Goal: Task Accomplishment & Management: Complete application form

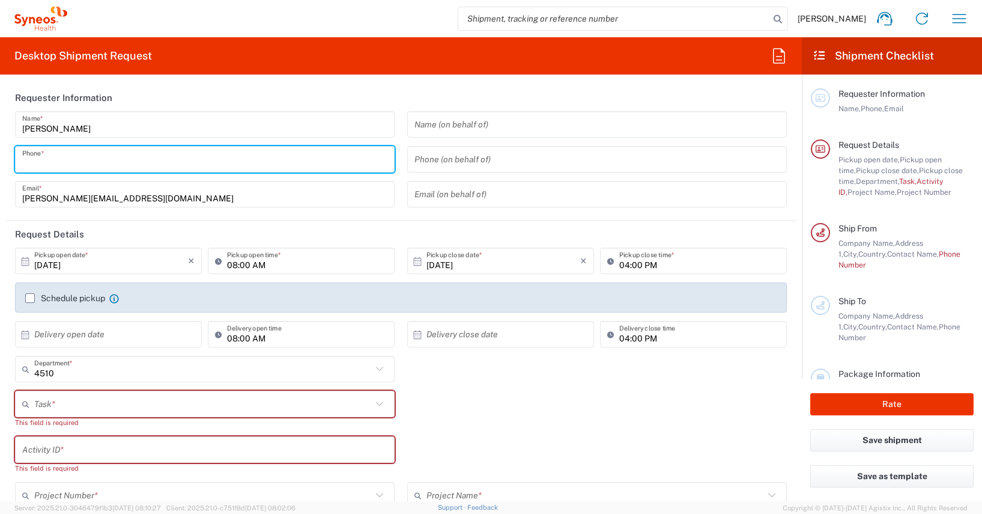
click at [33, 163] on input "tel" at bounding box center [204, 159] width 365 height 21
type input "01728392657"
type input "[PERSON_NAME]"
type input "[STREET_ADDRESS]"
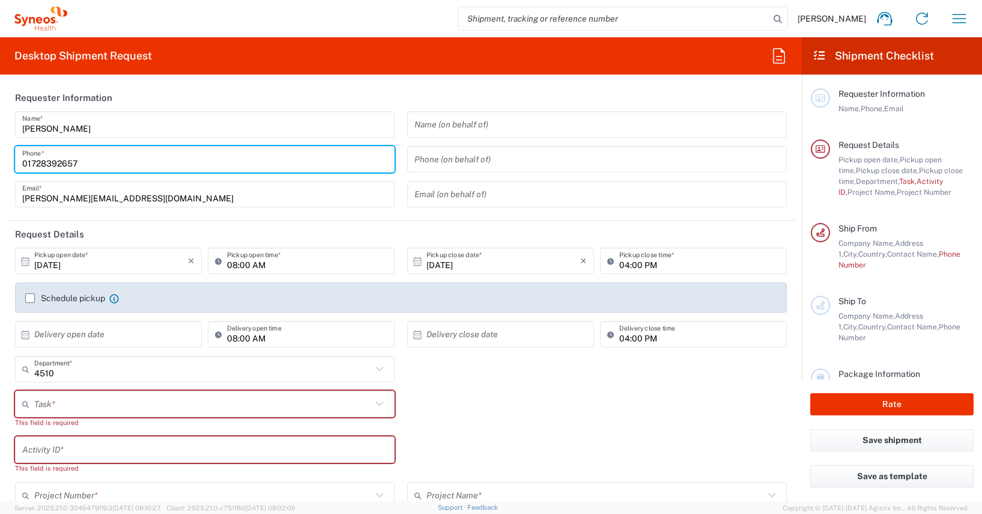
type input "[PERSON_NAME][GEOGRAPHIC_DATA]"
type input "[GEOGRAPHIC_DATA]"
type input "63263"
type input "01728200793"
type input "[PERSON_NAME][EMAIL_ADDRESS][PERSON_NAME][DOMAIN_NAME]"
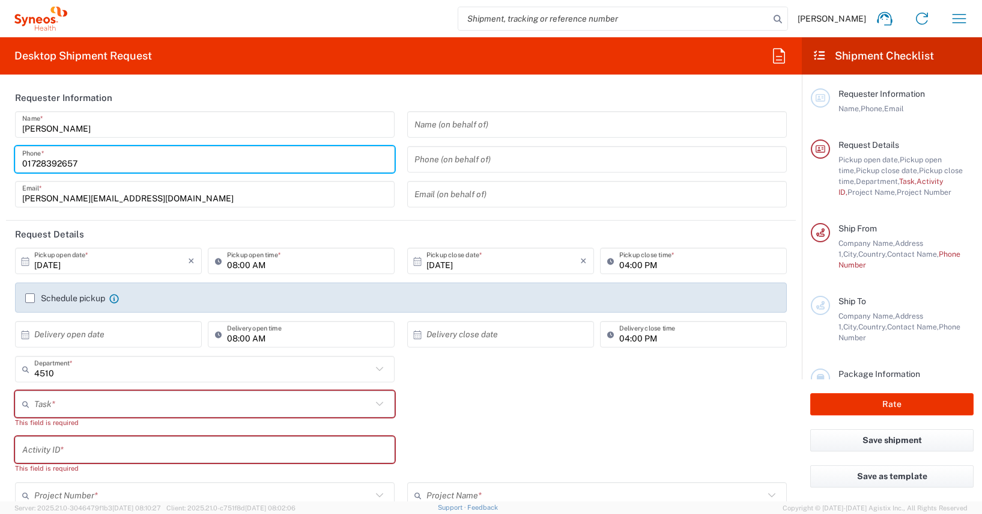
click at [201, 95] on header "Requester Information" at bounding box center [401, 97] width 790 height 27
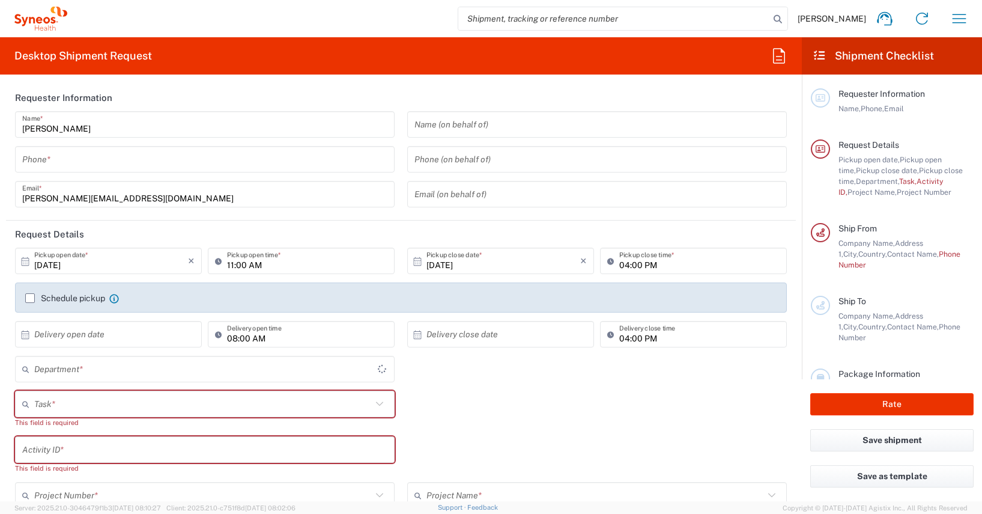
type input "[GEOGRAPHIC_DATA]"
type input "Syneos Health Germany GMBH"
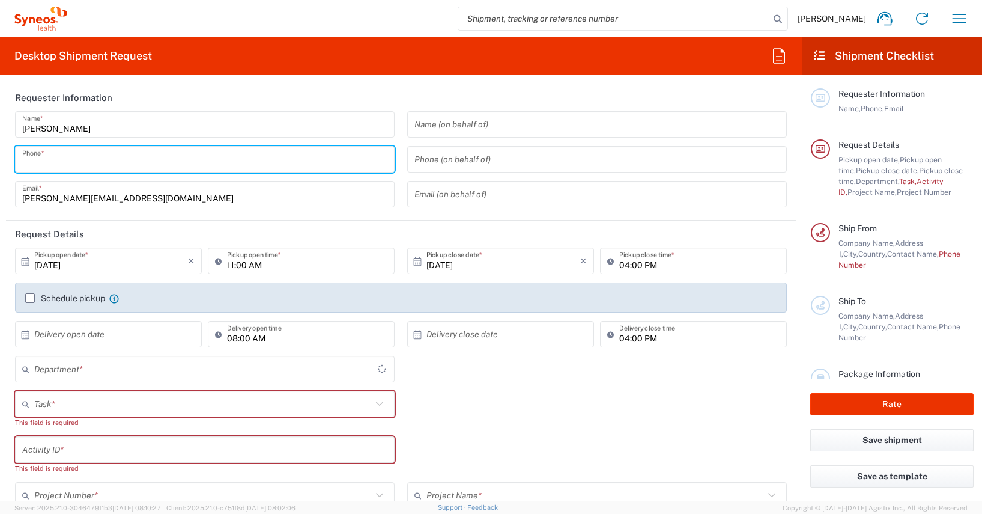
click at [40, 162] on input "tel" at bounding box center [204, 159] width 365 height 21
type input "01728392657"
type input "[PERSON_NAME]"
type input "[STREET_ADDRESS]"
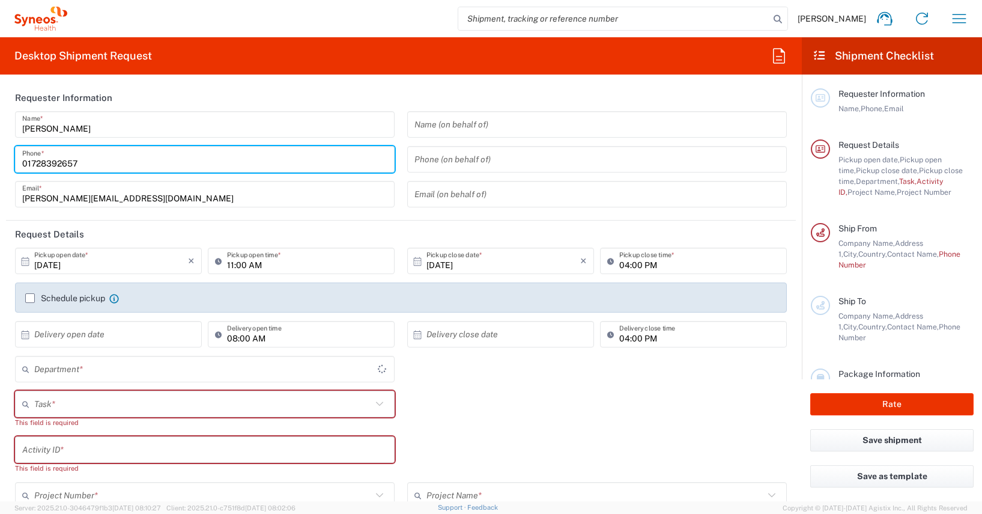
type input "[PERSON_NAME][GEOGRAPHIC_DATA]"
type input "63263"
type input "01728200793"
type input "[PERSON_NAME][EMAIL_ADDRESS][PERSON_NAME][DOMAIN_NAME]"
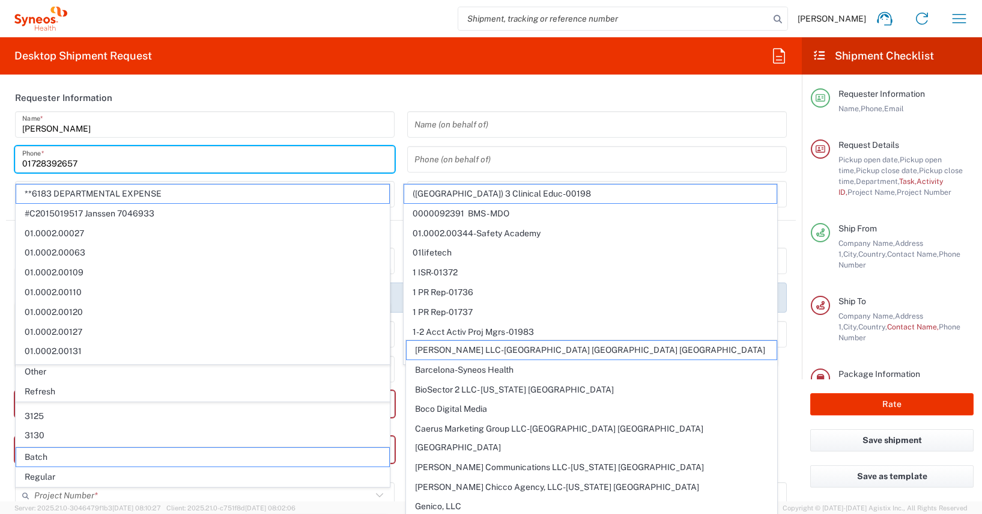
scroll to position [117, 0]
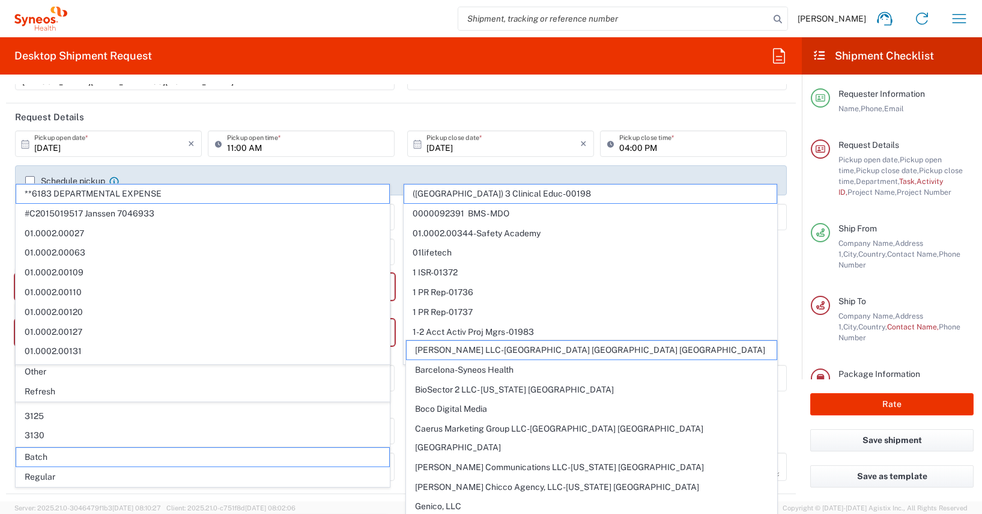
click at [4, 125] on form "Requester Information [PERSON_NAME] Name * [PHONE_NUMBER] Phone * [PERSON_NAME]…" at bounding box center [401, 292] width 802 height 417
type input "4510"
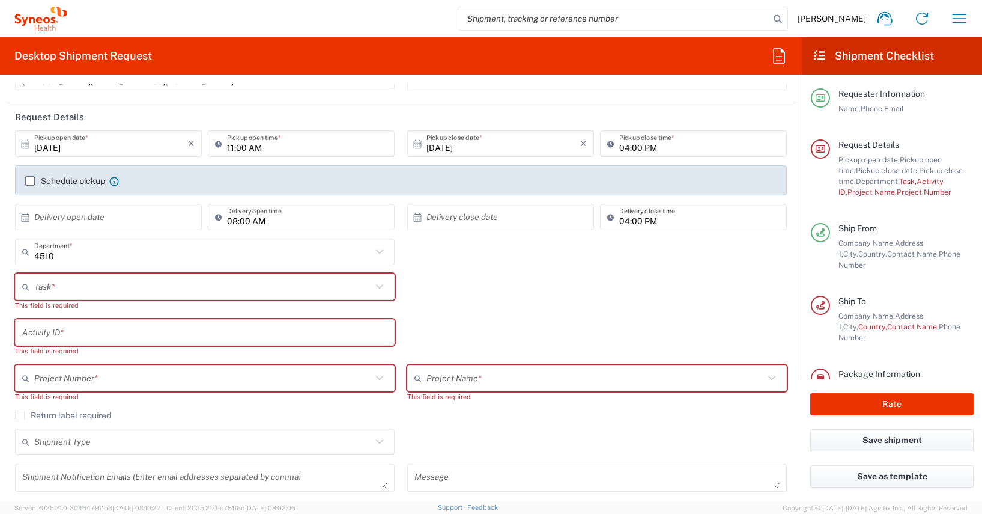
click at [28, 180] on label "Schedule pickup" at bounding box center [65, 181] width 80 height 10
click at [30, 181] on input "Schedule pickup" at bounding box center [30, 181] width 0 height 0
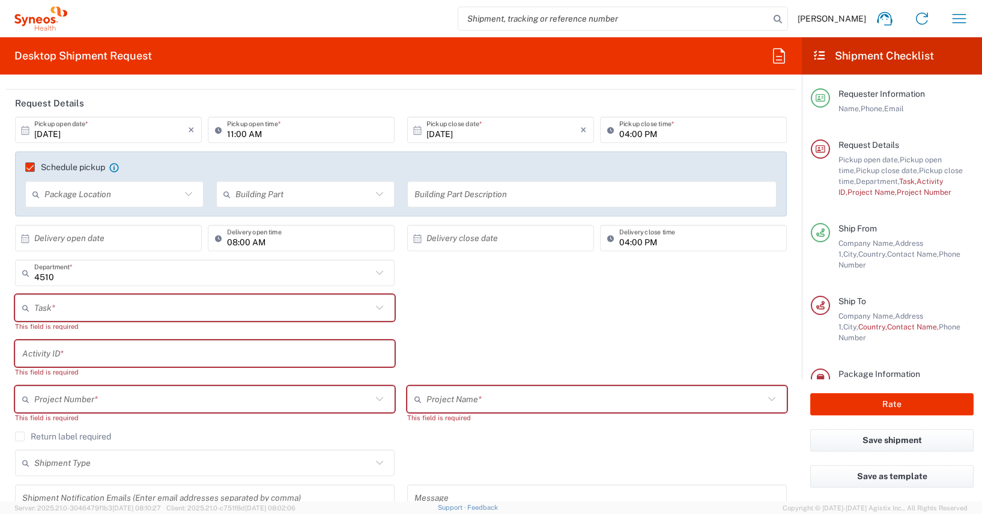
scroll to position [133, 0]
click at [34, 305] on icon at bounding box center [28, 305] width 12 height 19
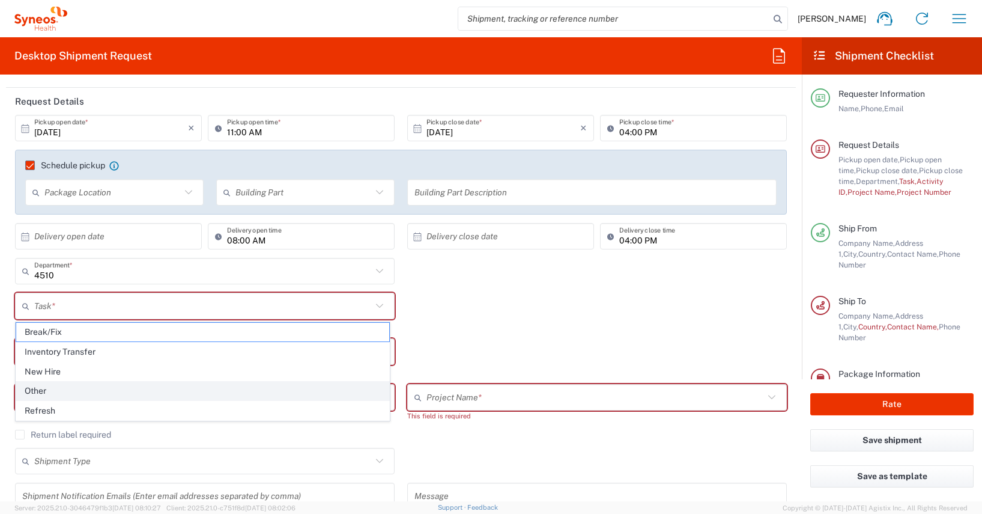
click at [37, 390] on span "Other" at bounding box center [202, 390] width 373 height 19
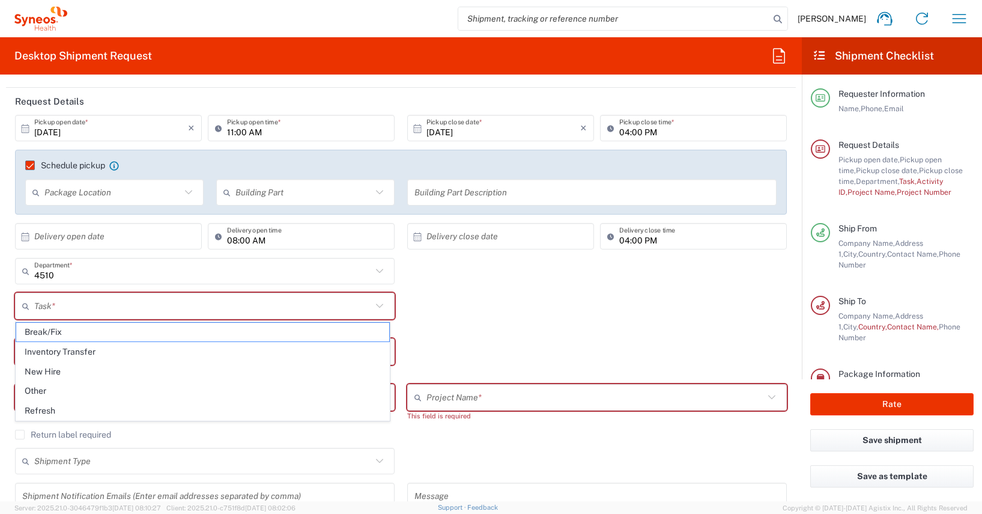
type input "Other"
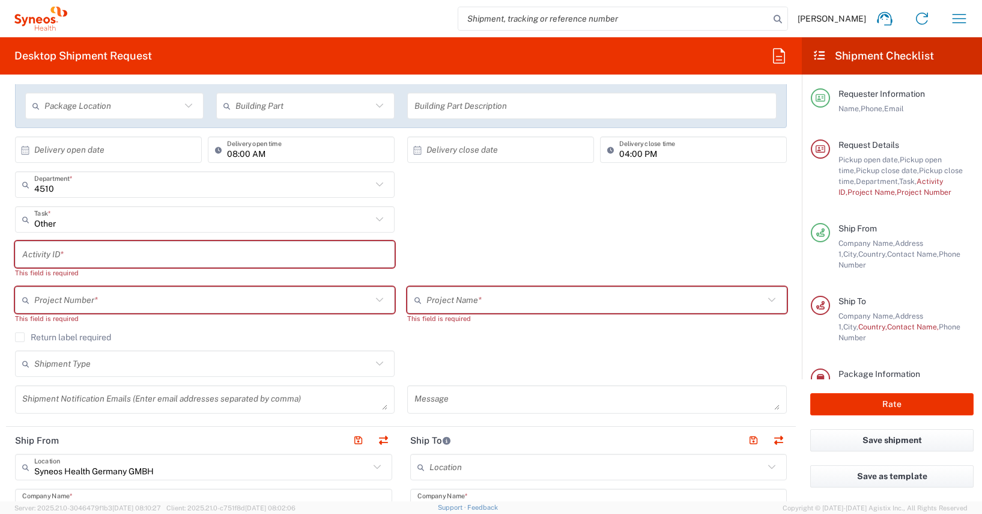
scroll to position [220, 0]
click at [27, 255] on input "text" at bounding box center [204, 253] width 365 height 21
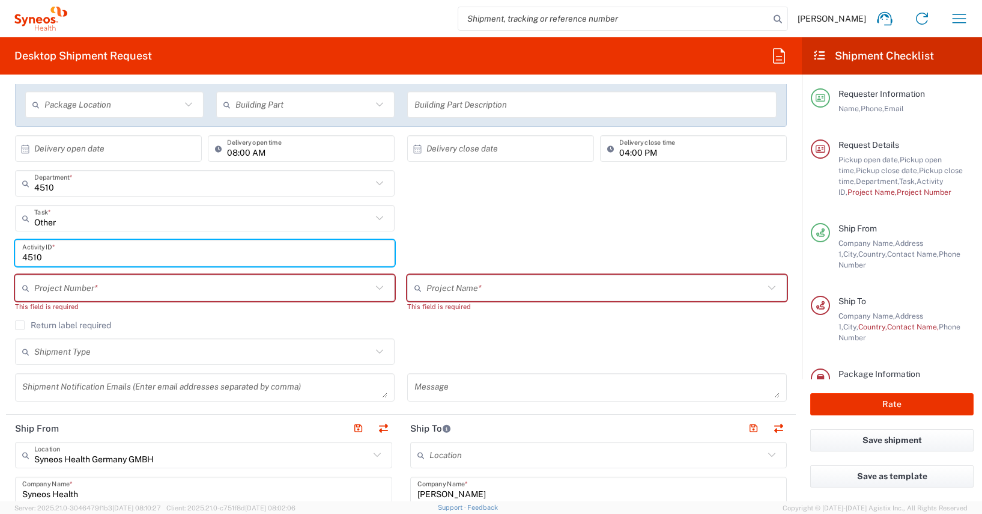
type input "4510"
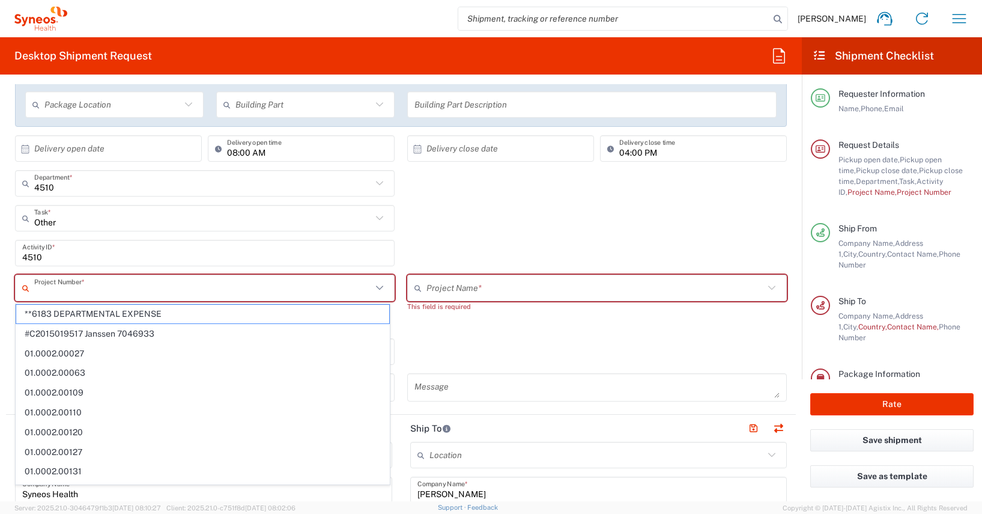
click at [39, 285] on input "text" at bounding box center [203, 288] width 338 height 21
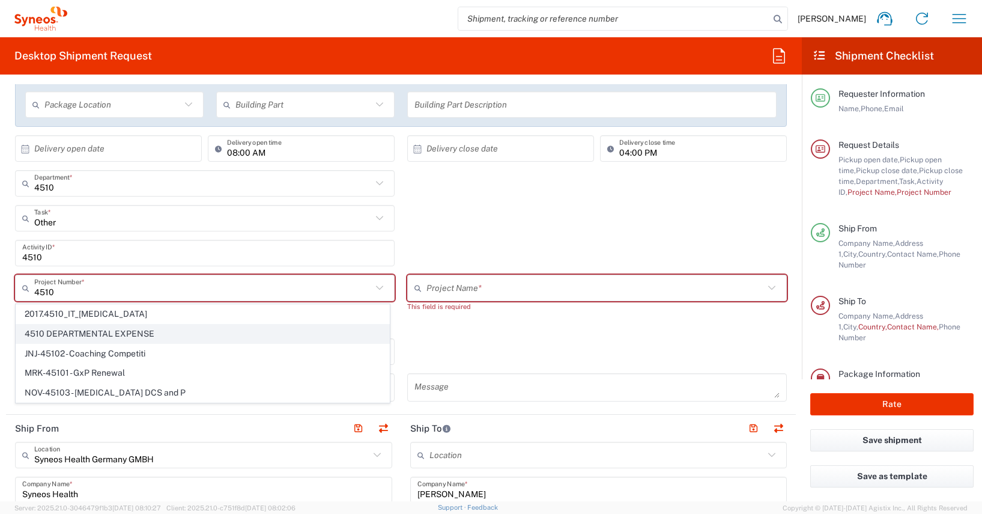
click at [100, 333] on span "4510 DEPARTMENTAL EXPENSE" at bounding box center [202, 333] width 373 height 19
type input "4510 DEPARTMENTAL EXPENSE"
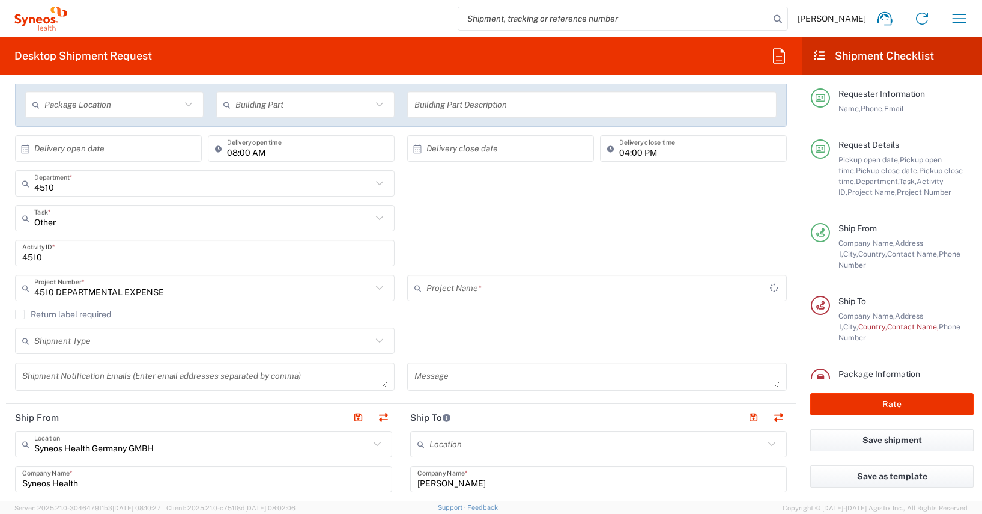
type input "4510 DEPARTMENTAL EXPENSE"
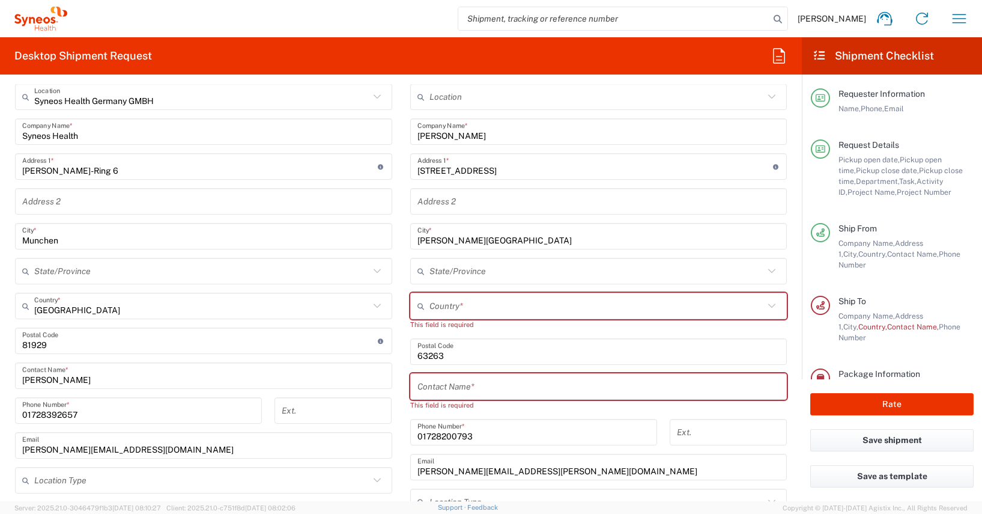
scroll to position [569, 0]
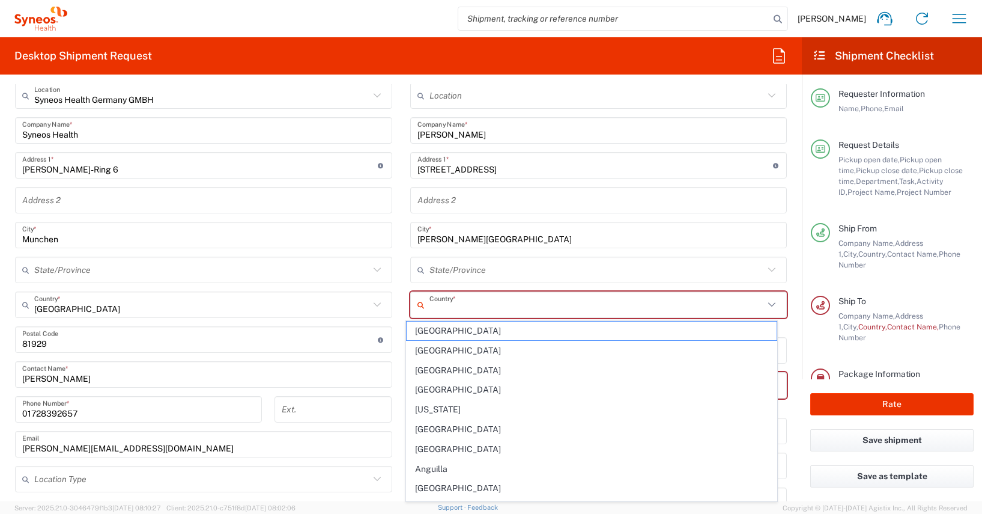
click at [433, 305] on input "text" at bounding box center [597, 304] width 335 height 21
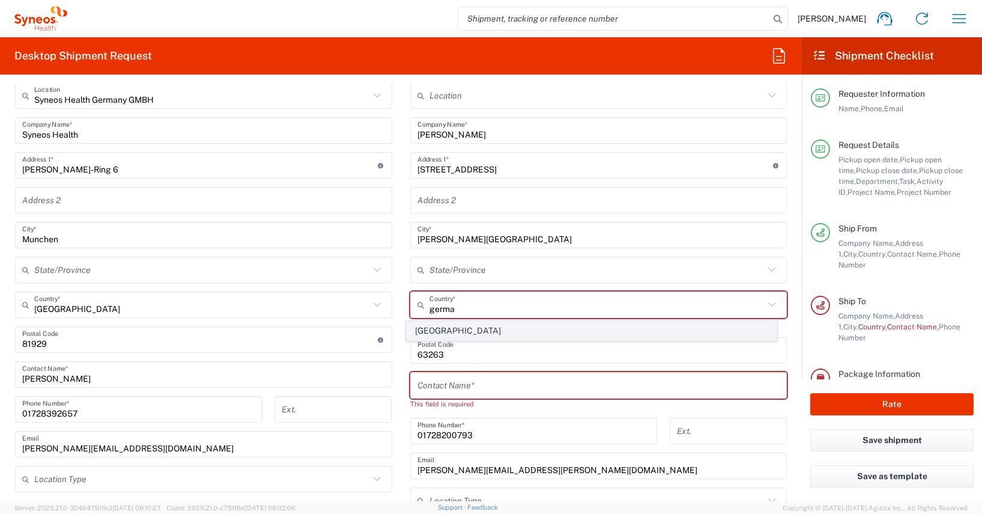
click at [434, 333] on span "[GEOGRAPHIC_DATA]" at bounding box center [592, 330] width 370 height 19
type input "[GEOGRAPHIC_DATA]"
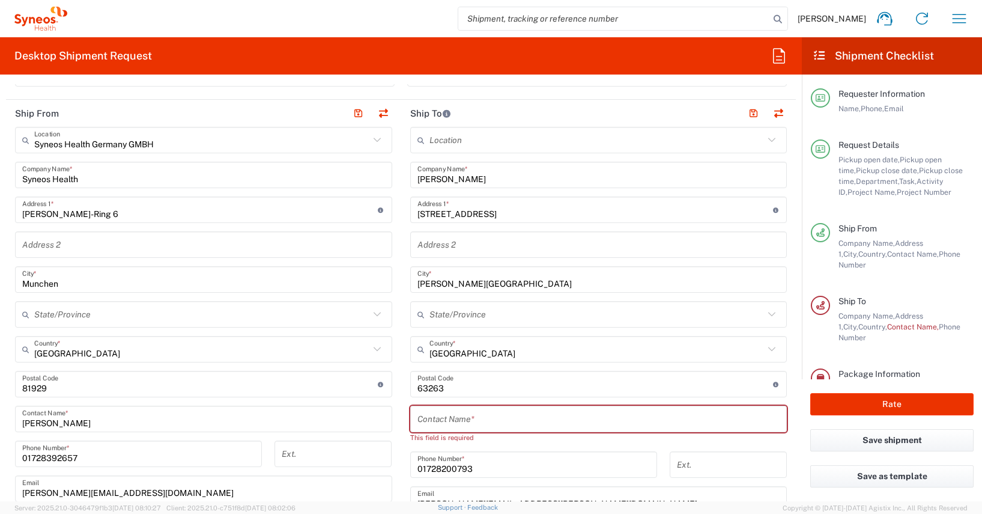
scroll to position [477, 0]
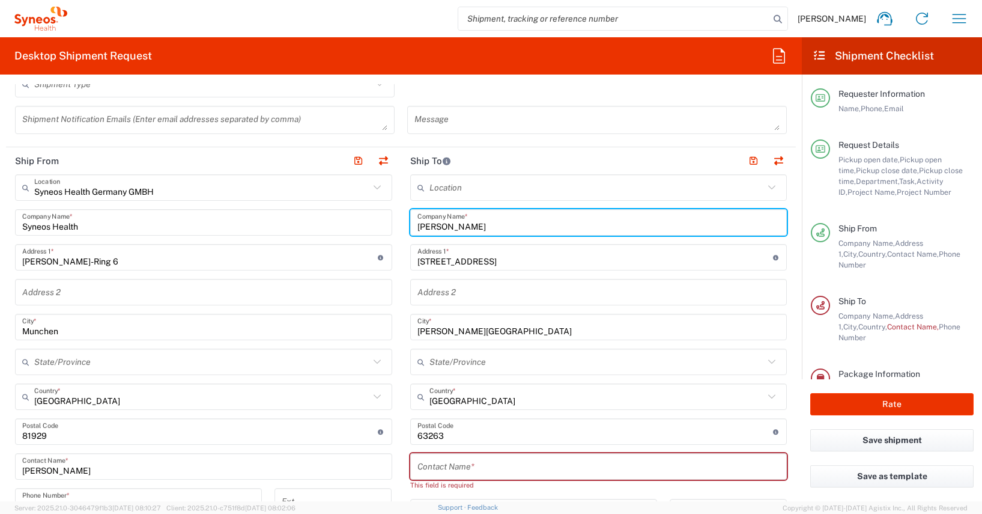
drag, startPoint x: 485, startPoint y: 228, endPoint x: 405, endPoint y: 227, distance: 79.3
click at [410, 227] on div "[PERSON_NAME] Company Name *" at bounding box center [598, 222] width 377 height 26
paste input "Märker"
click at [461, 226] on input "[DEMOGRAPHIC_DATA][PERSON_NAME]" at bounding box center [599, 222] width 363 height 21
drag, startPoint x: 490, startPoint y: 225, endPoint x: 398, endPoint y: 232, distance: 92.2
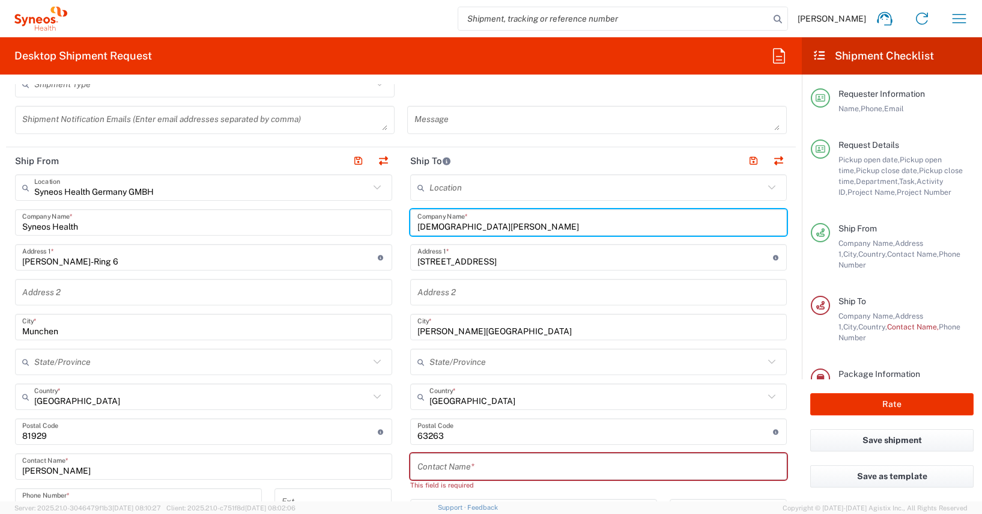
click at [401, 232] on main "Location [PERSON_NAME] LLC-[GEOGRAPHIC_DATA] [GEOGRAPHIC_DATA] [GEOGRAPHIC_DATA…" at bounding box center [598, 431] width 395 height 515
type input "[DEMOGRAPHIC_DATA][PERSON_NAME]"
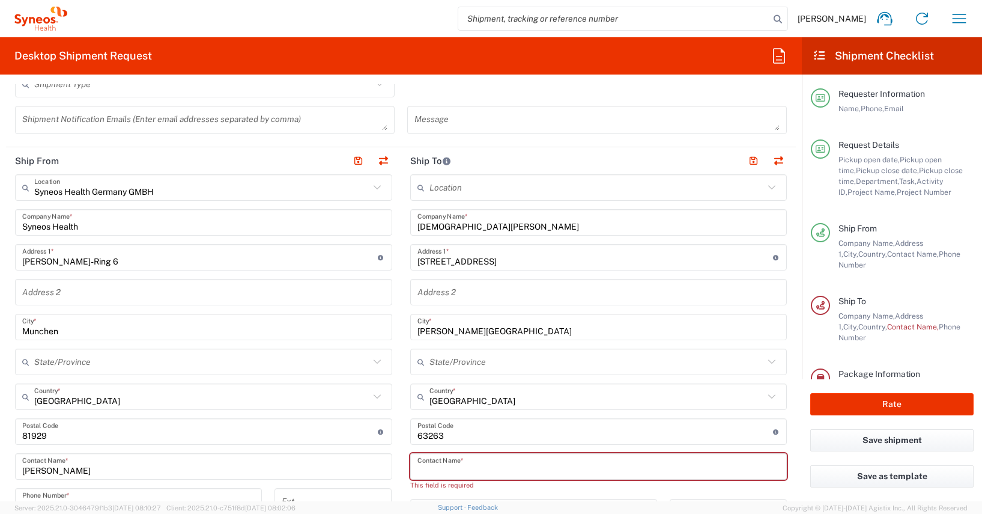
paste input "[DEMOGRAPHIC_DATA][PERSON_NAME]"
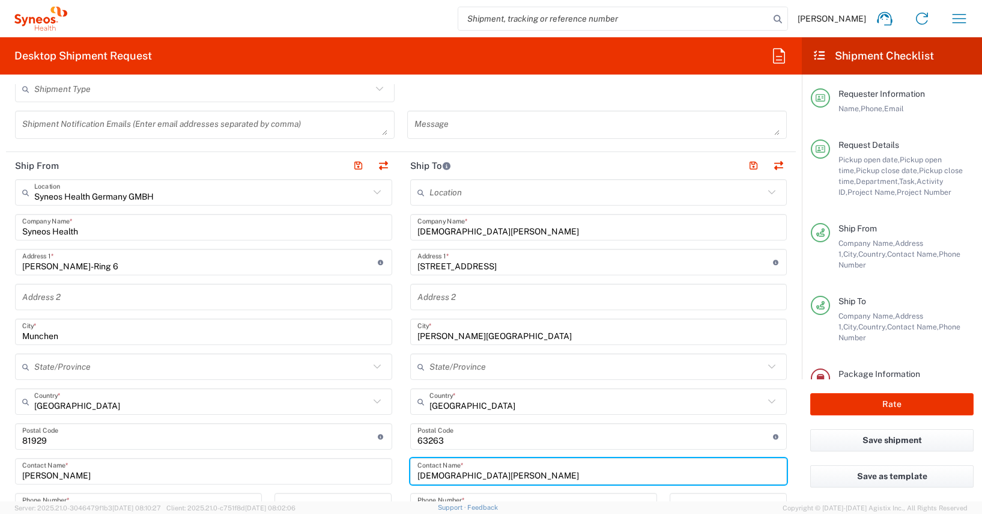
scroll to position [726, 0]
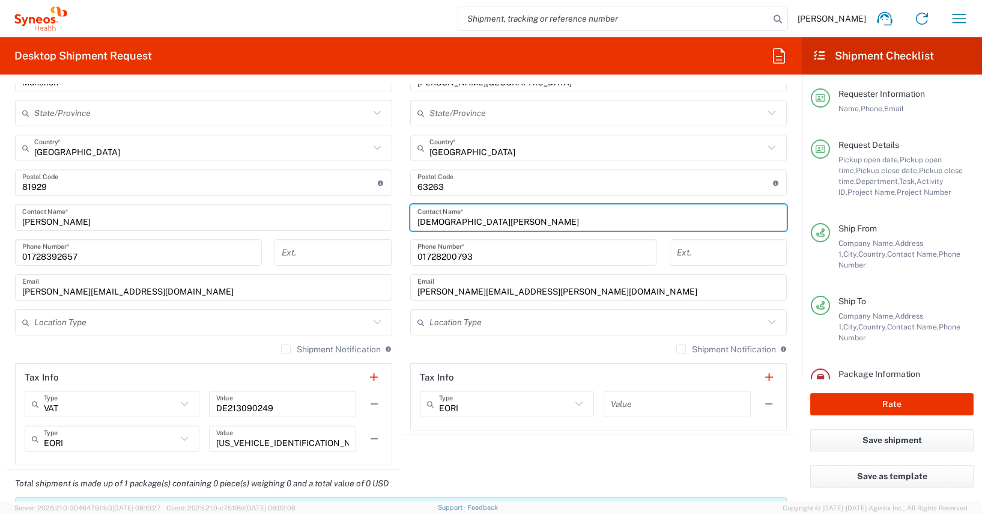
type input "[DEMOGRAPHIC_DATA][PERSON_NAME]"
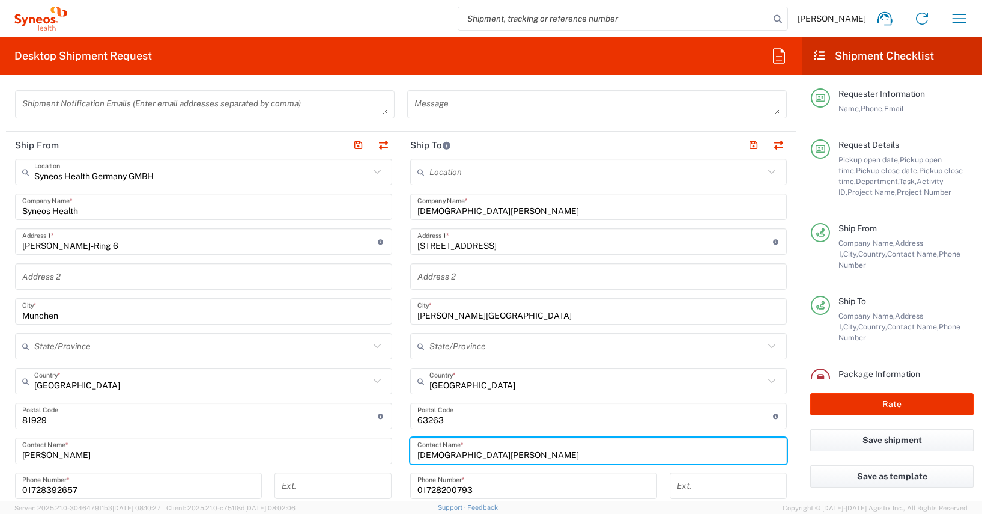
scroll to position [489, 0]
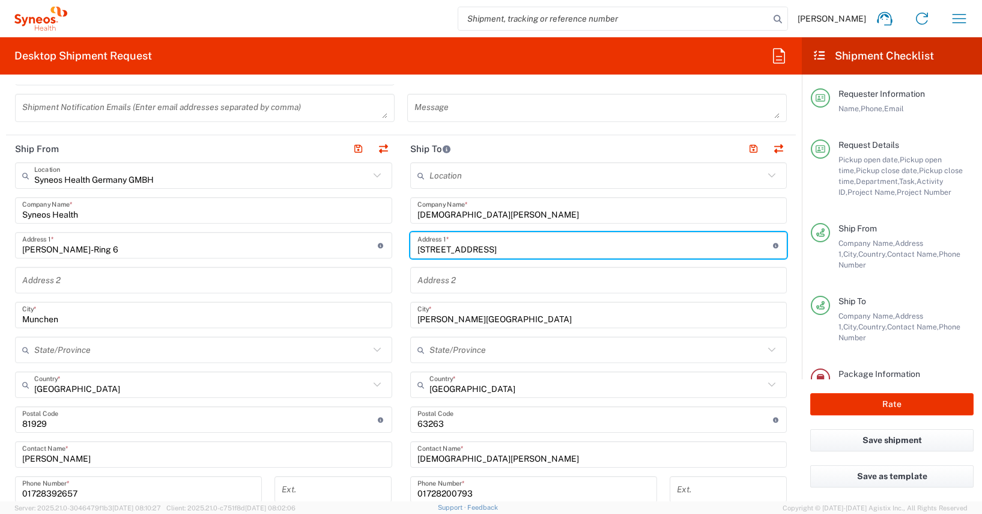
drag, startPoint x: 496, startPoint y: 247, endPoint x: 398, endPoint y: 252, distance: 97.4
click at [401, 252] on main "Location [PERSON_NAME] LLC-[GEOGRAPHIC_DATA] [GEOGRAPHIC_DATA] [GEOGRAPHIC_DATA…" at bounding box center [598, 414] width 395 height 505
paste input "Abt [STREET_ADDRESS]"
type input "Abt [STREET_ADDRESS]"
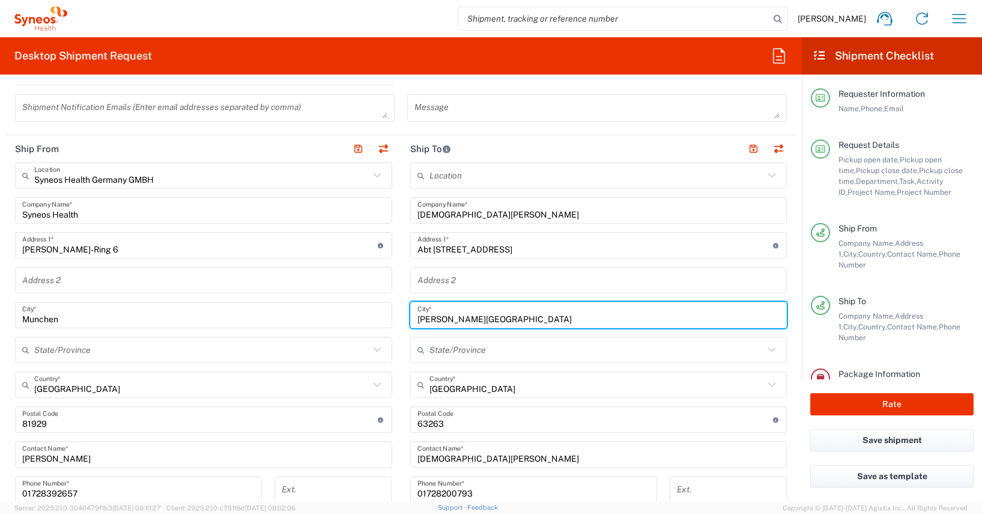
drag, startPoint x: 485, startPoint y: 317, endPoint x: 391, endPoint y: 326, distance: 94.1
click at [391, 326] on div "Ship From Syneos Health Germany GMBH Location Syneos Health Germany GMBH [PERSO…" at bounding box center [401, 420] width 790 height 571
drag, startPoint x: 479, startPoint y: 318, endPoint x: 405, endPoint y: 324, distance: 74.8
click at [410, 324] on div "[PERSON_NAME][GEOGRAPHIC_DATA] *" at bounding box center [598, 315] width 377 height 26
paste input "65345 Eltville-[GEOGRAPHIC_DATA]"
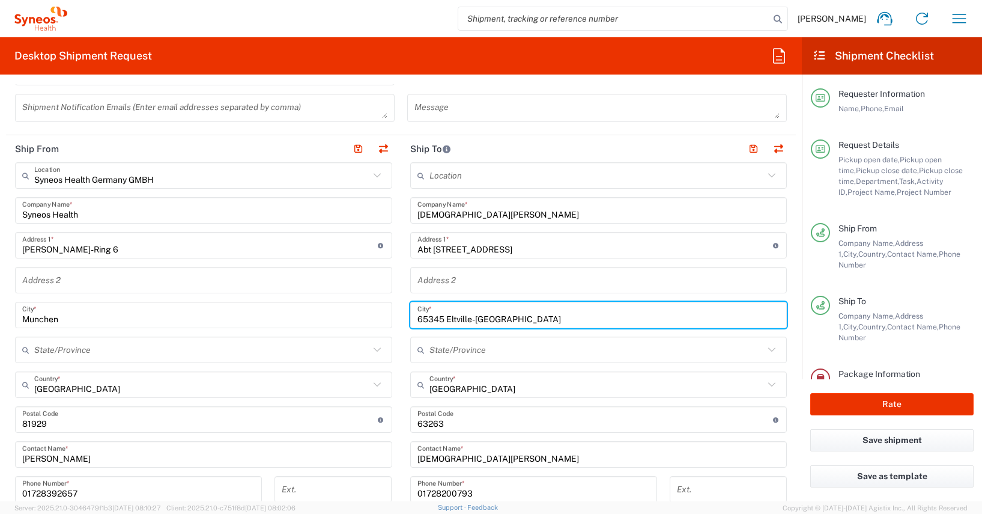
click at [424, 320] on input "65345 Eltville-[GEOGRAPHIC_DATA]" at bounding box center [599, 315] width 363 height 21
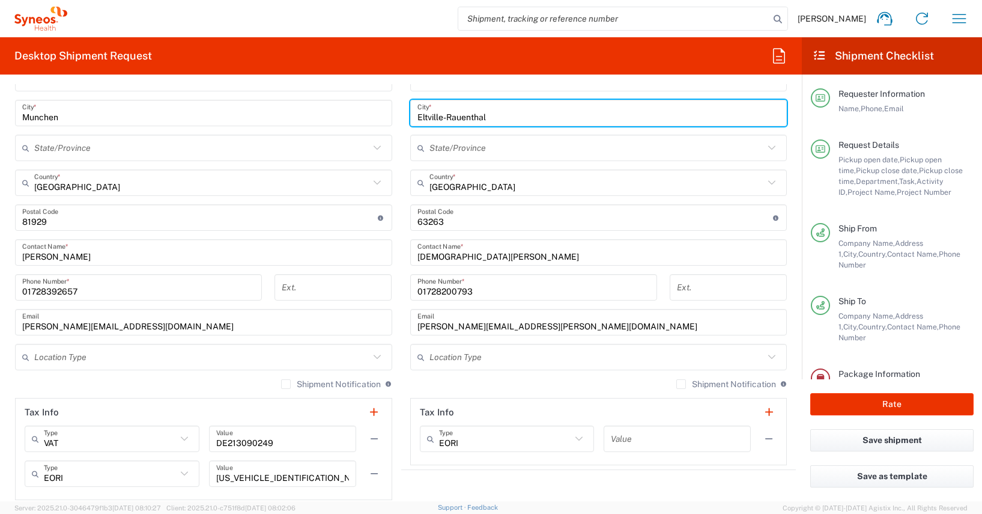
scroll to position [691, 0]
type input "Eltville-Rauenthal"
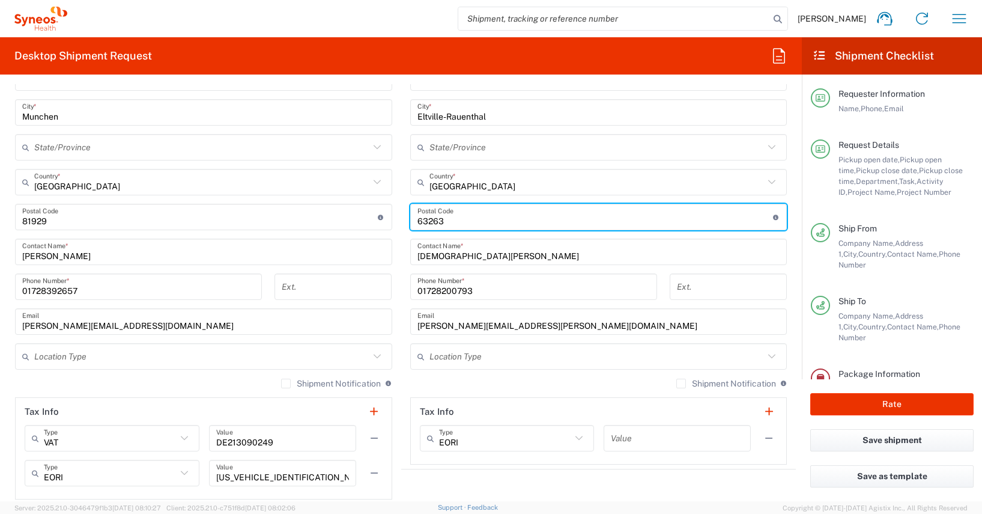
click at [425, 222] on input "undefined" at bounding box center [596, 217] width 356 height 21
paste input "65345"
type input "65345"
click at [445, 290] on input "01728200793" at bounding box center [534, 286] width 232 height 21
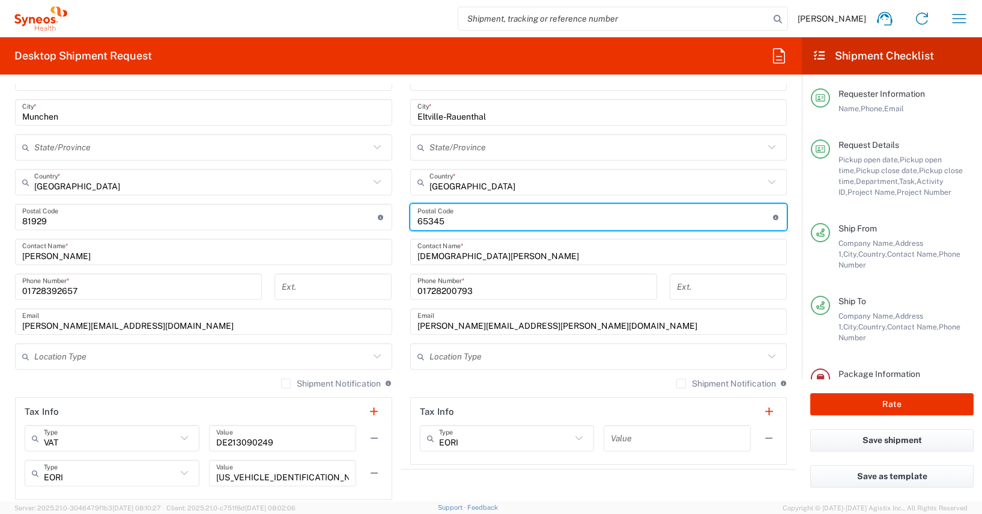
click at [445, 290] on input "01728200793" at bounding box center [534, 286] width 232 height 21
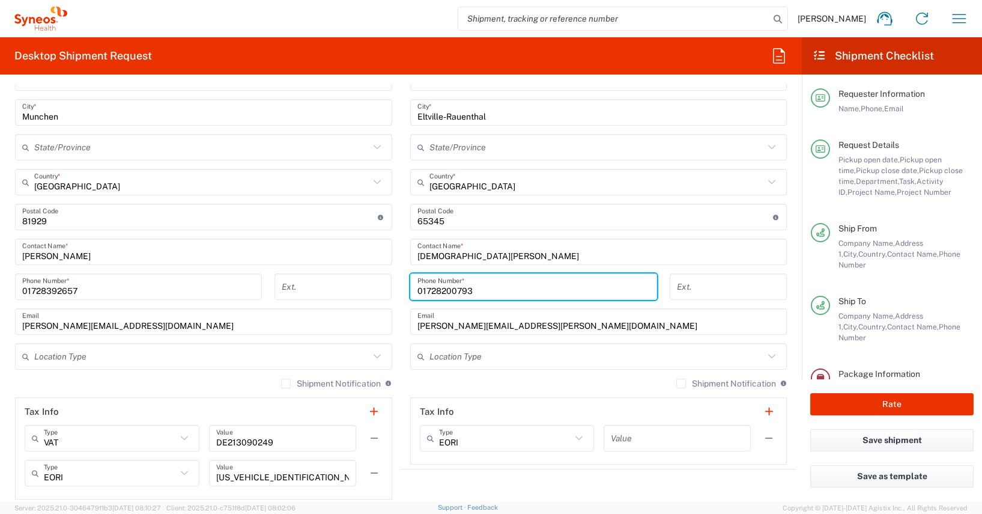
paste input "578 79 32 55"
click at [465, 291] on input "01578 79 32 553" at bounding box center [534, 286] width 232 height 21
type input "015787932553"
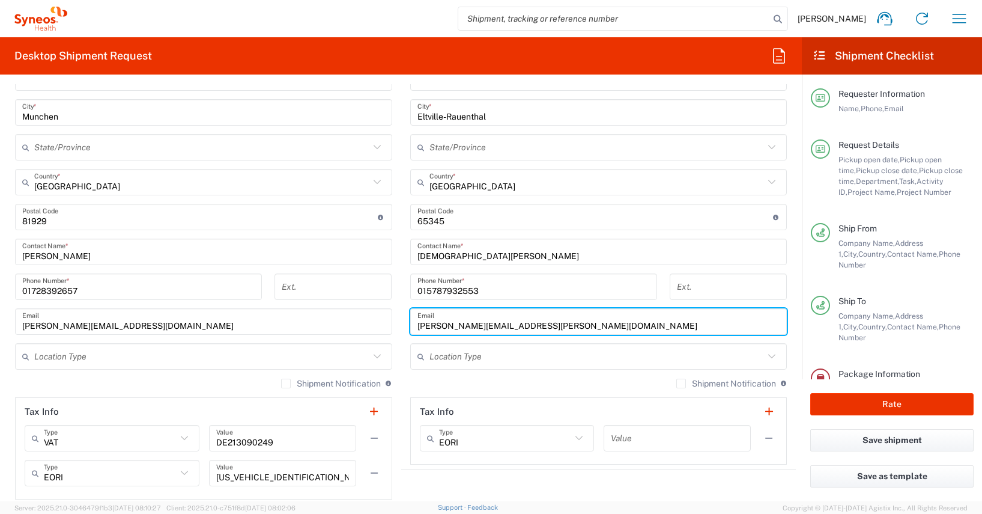
drag, startPoint x: 563, startPoint y: 326, endPoint x: 433, endPoint y: 329, distance: 130.4
click at [402, 324] on main "Location [PERSON_NAME] LLC-[GEOGRAPHIC_DATA] [GEOGRAPHIC_DATA] [GEOGRAPHIC_DATA…" at bounding box center [598, 212] width 395 height 505
paste input ".maerker"
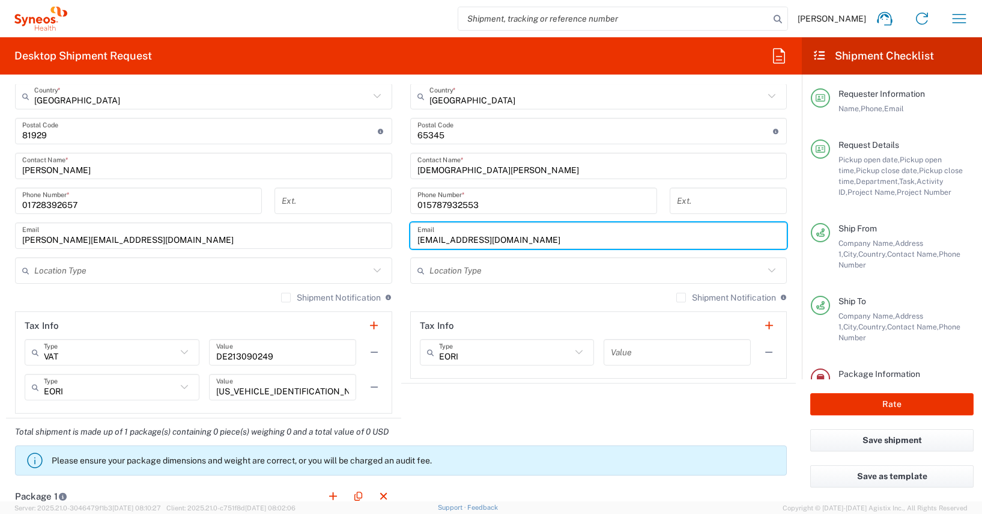
scroll to position [779, 0]
type input "[EMAIL_ADDRESS][DOMAIN_NAME]"
click at [491, 406] on agx-shipment-stop-widget "Ship To Location [PERSON_NAME] LLC-[GEOGRAPHIC_DATA] [GEOGRAPHIC_DATA] [GEOGRAP…" at bounding box center [598, 130] width 395 height 571
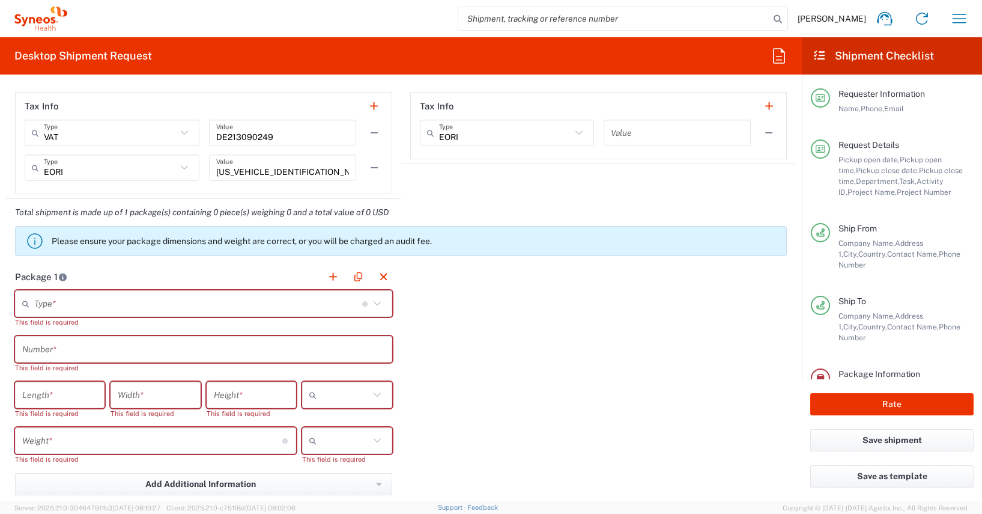
scroll to position [1009, 0]
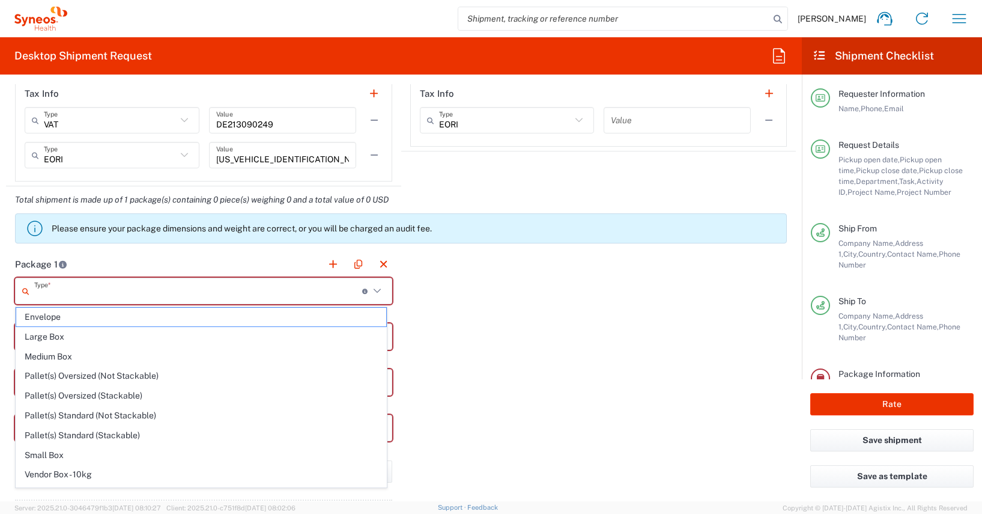
click at [36, 288] on input "text" at bounding box center [198, 291] width 328 height 21
click at [58, 356] on span "Medium Box" at bounding box center [201, 356] width 370 height 19
type input "Medium Box"
type input "13"
type input "11.5"
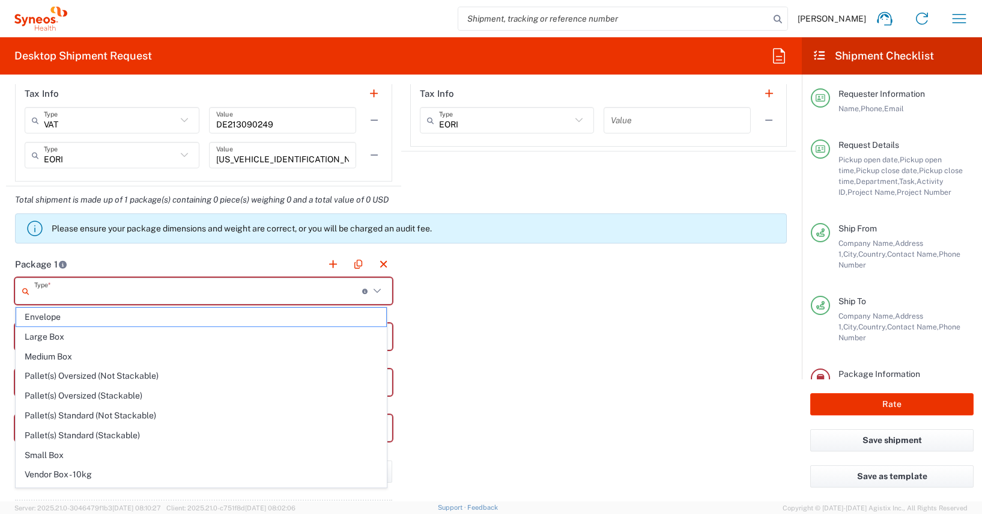
type input "2.5"
type input "in"
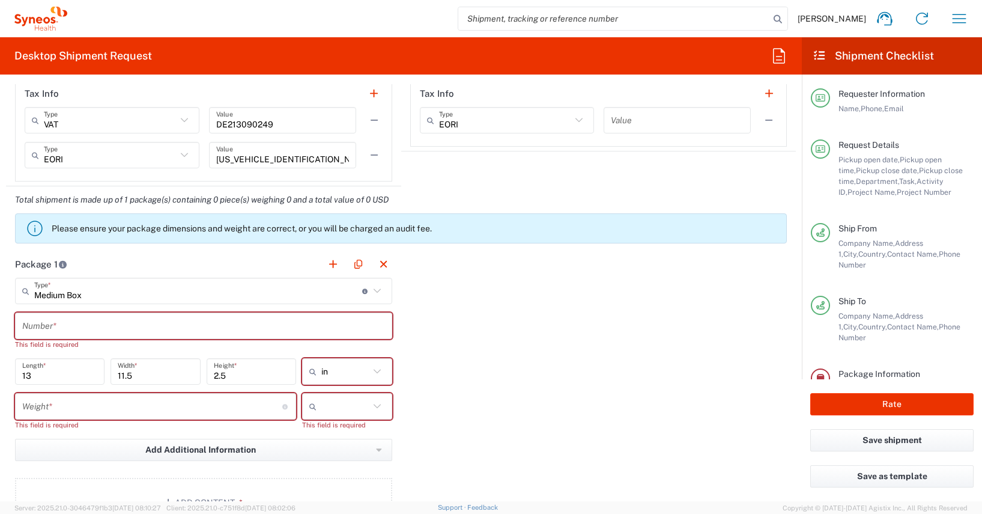
click at [373, 372] on icon at bounding box center [376, 371] width 7 height 4
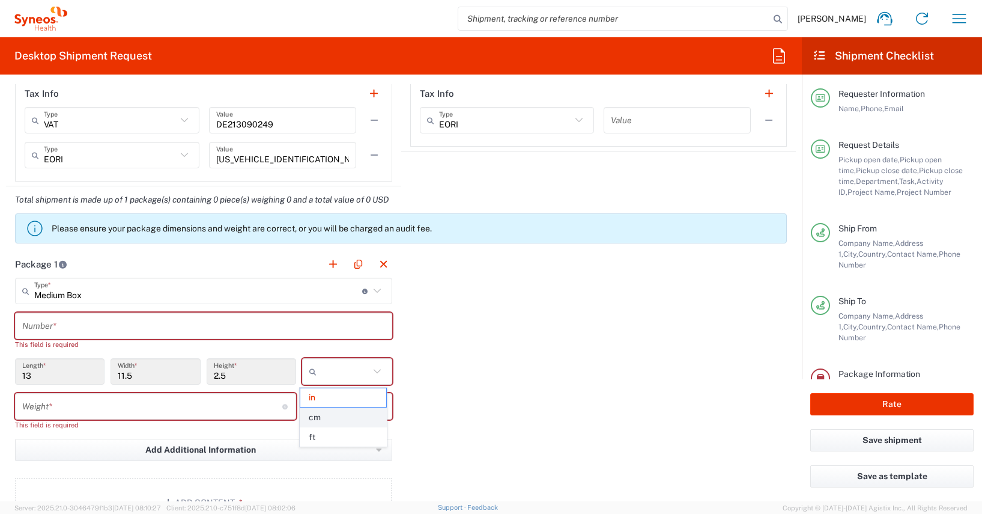
click at [316, 418] on span "cm" at bounding box center [343, 417] width 87 height 19
type input "33.02"
type input "29.21"
type input "6.35"
type input "cm"
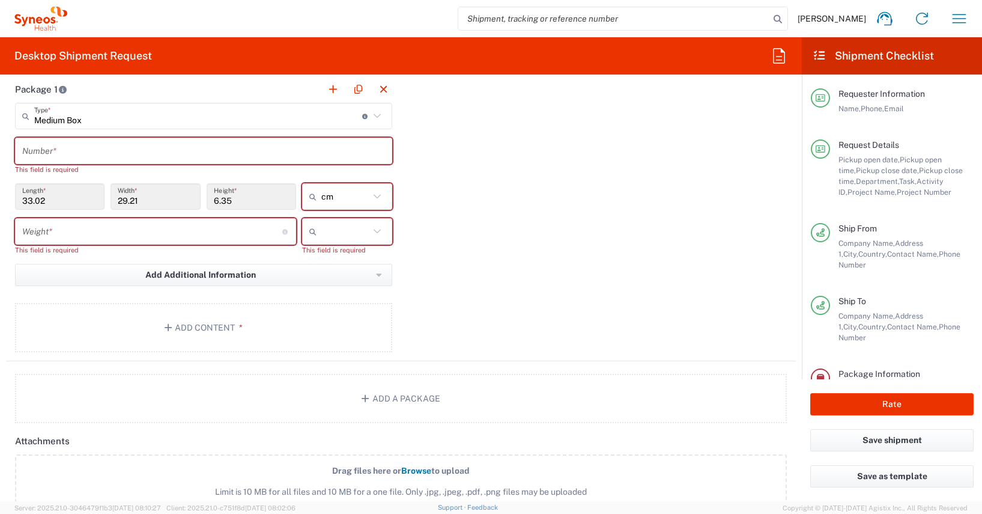
scroll to position [1185, 0]
click at [29, 231] on input "number" at bounding box center [152, 230] width 260 height 21
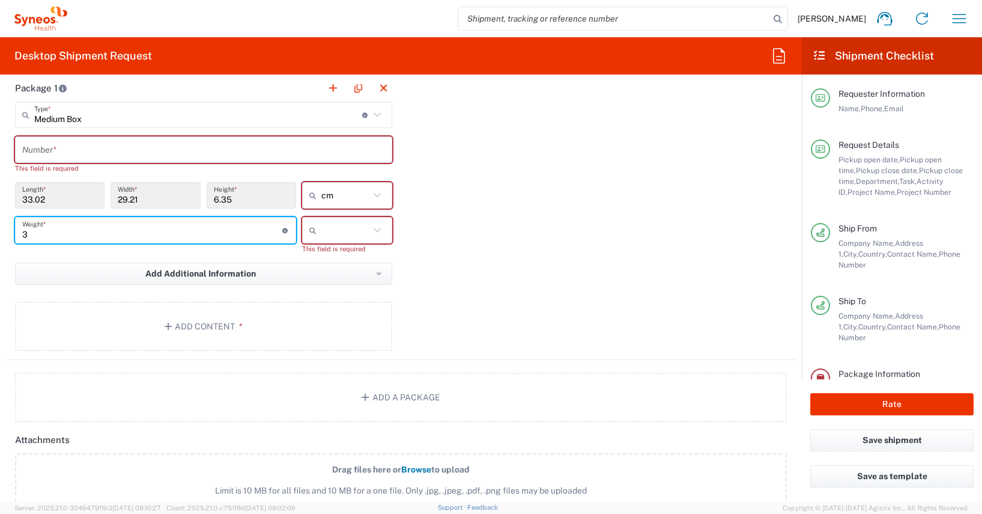
type input "3"
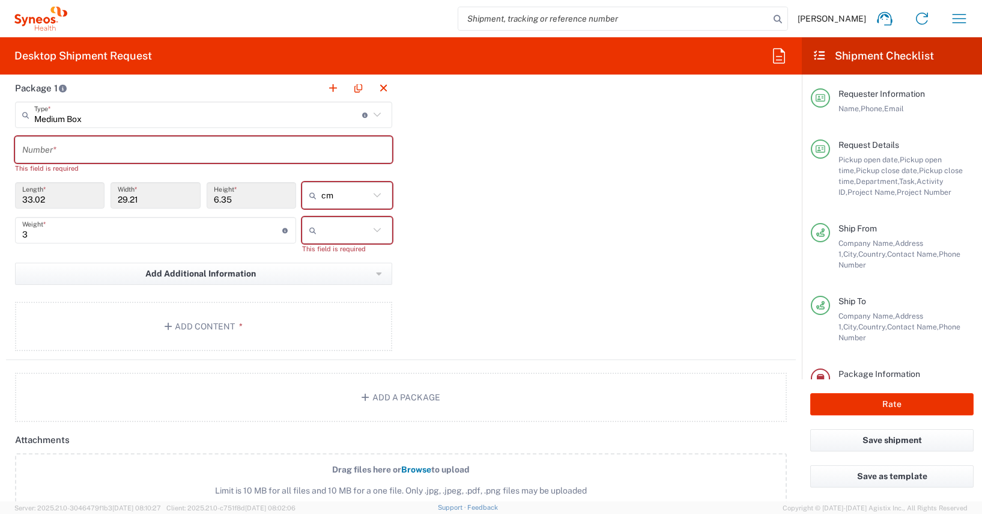
click at [372, 230] on icon at bounding box center [377, 230] width 16 height 16
click at [315, 258] on span "kgs" at bounding box center [343, 256] width 87 height 19
type input "kgs"
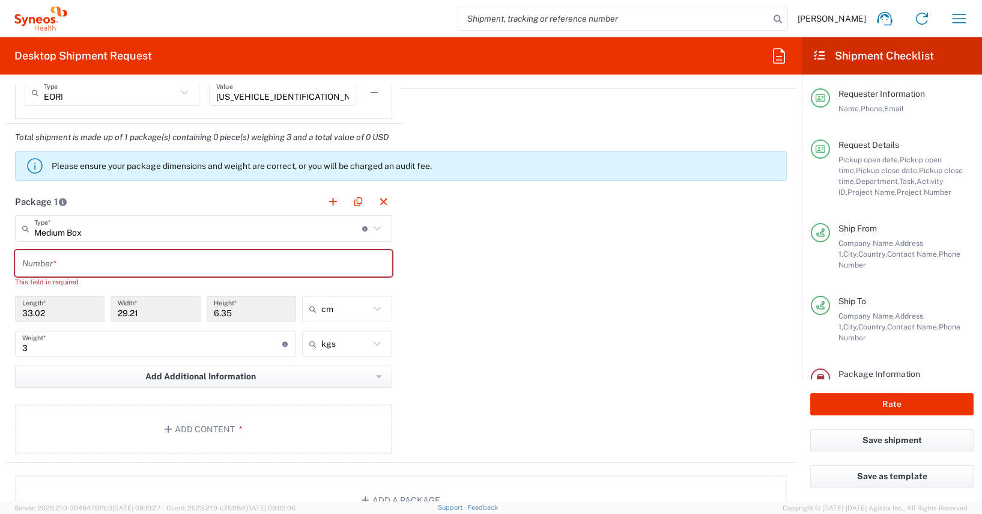
scroll to position [1024, 0]
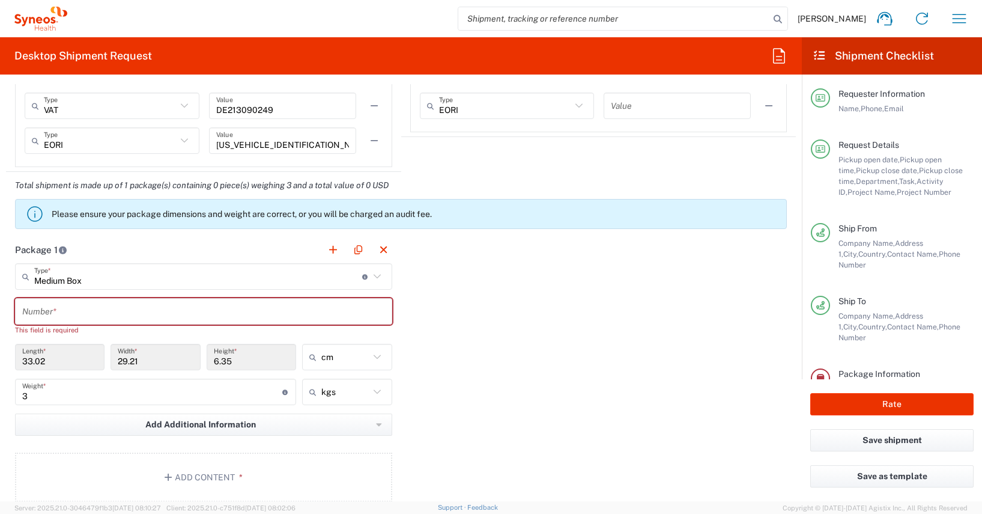
click at [55, 312] on input "text" at bounding box center [203, 311] width 363 height 21
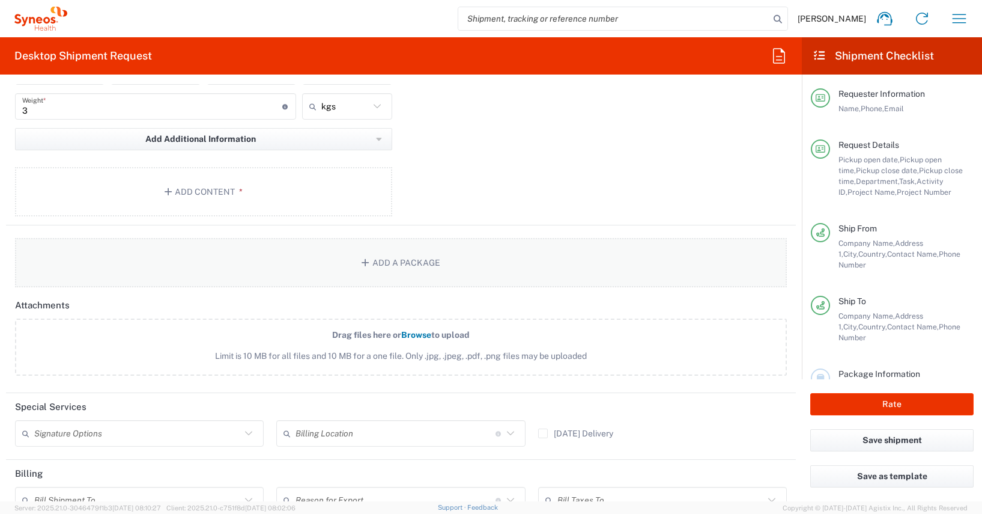
scroll to position [1255, 0]
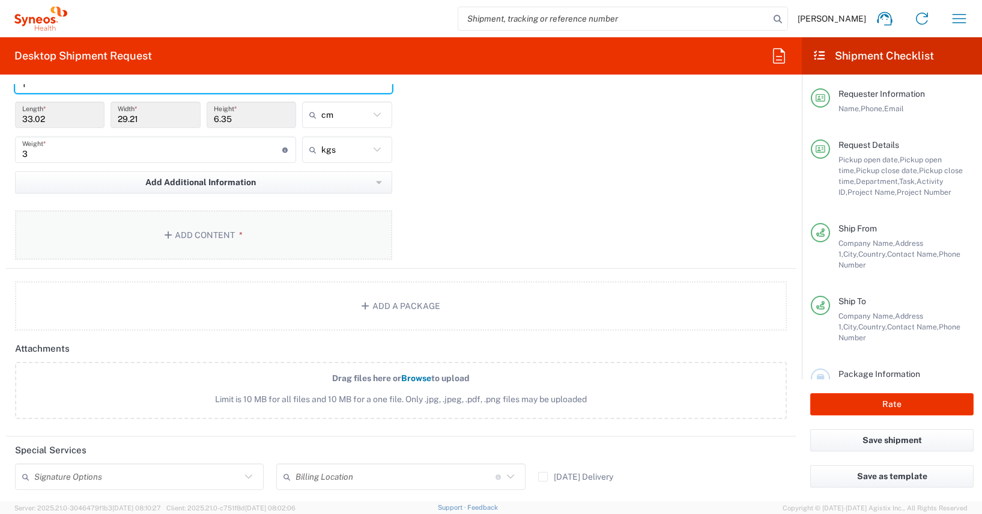
type input "1"
click at [192, 232] on button "Add Content *" at bounding box center [203, 234] width 377 height 49
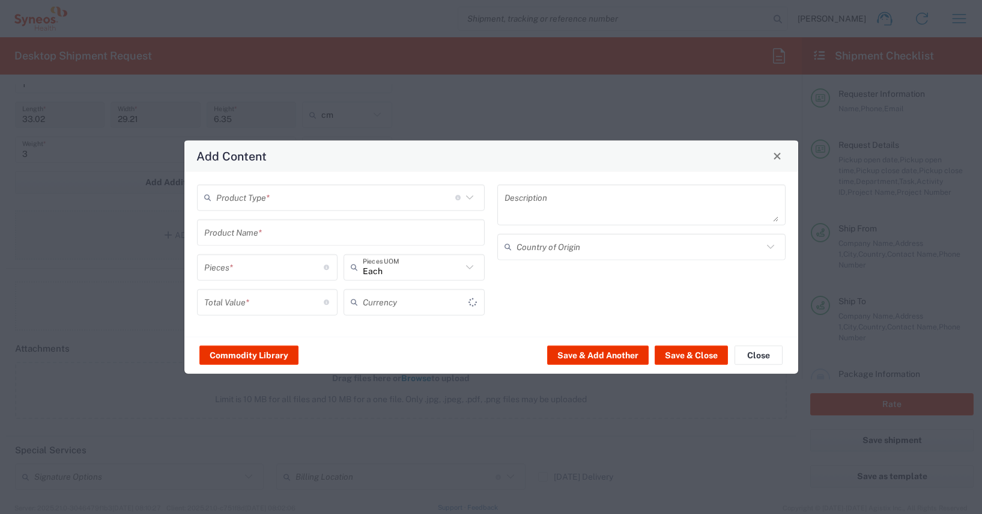
type input "US Dollar"
click at [260, 354] on button "Commodity Library" at bounding box center [248, 354] width 99 height 19
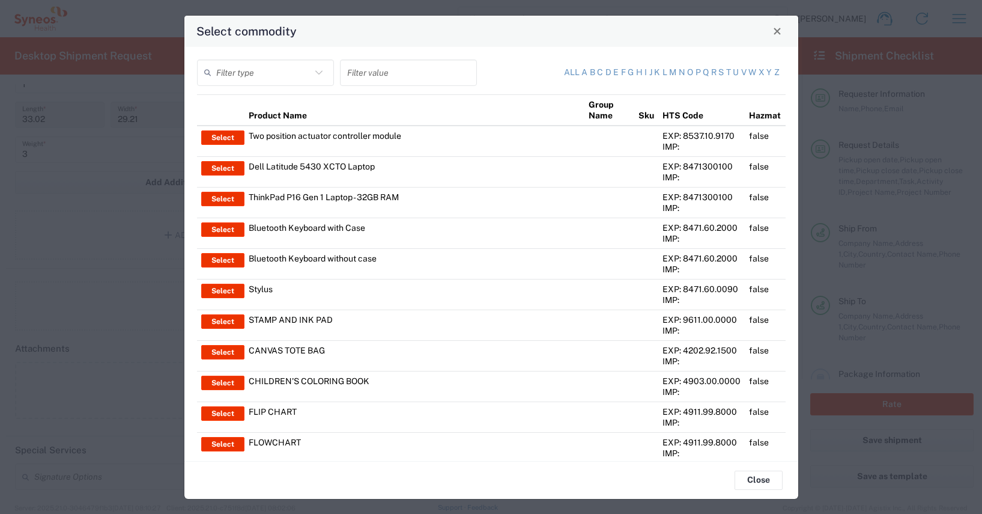
click at [347, 71] on input "text" at bounding box center [408, 72] width 123 height 21
type input "thinkpad"
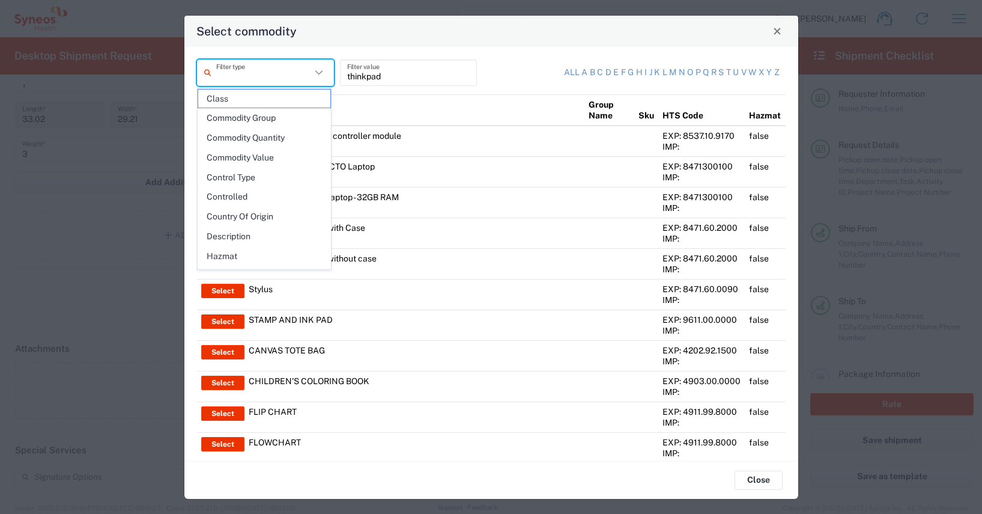
click at [223, 77] on input "text" at bounding box center [263, 72] width 95 height 21
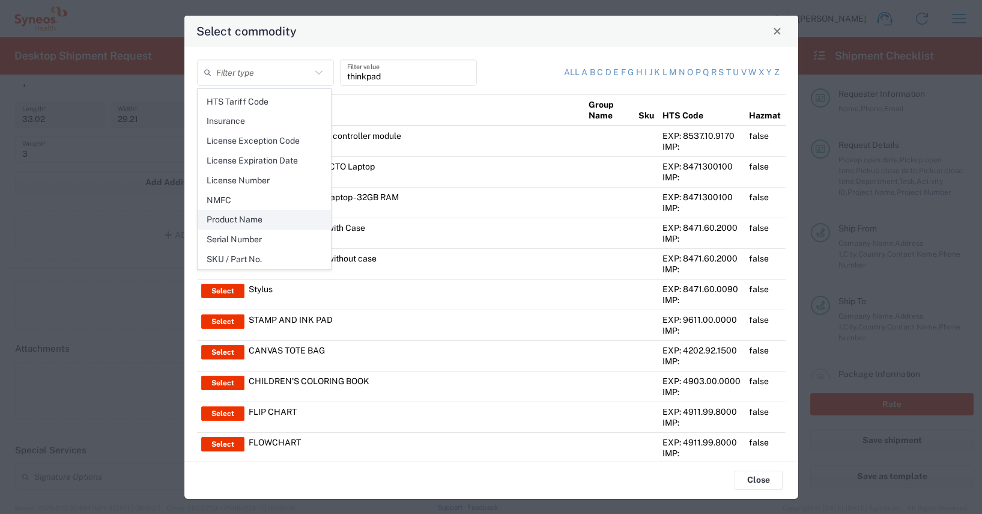
click at [252, 219] on span "Product Name" at bounding box center [264, 219] width 132 height 19
type input "Product Name"
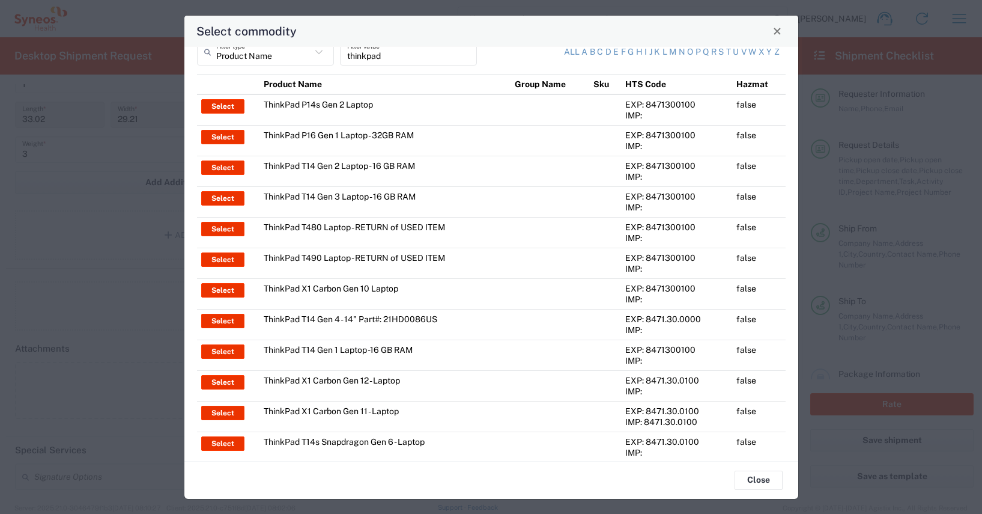
scroll to position [73, 0]
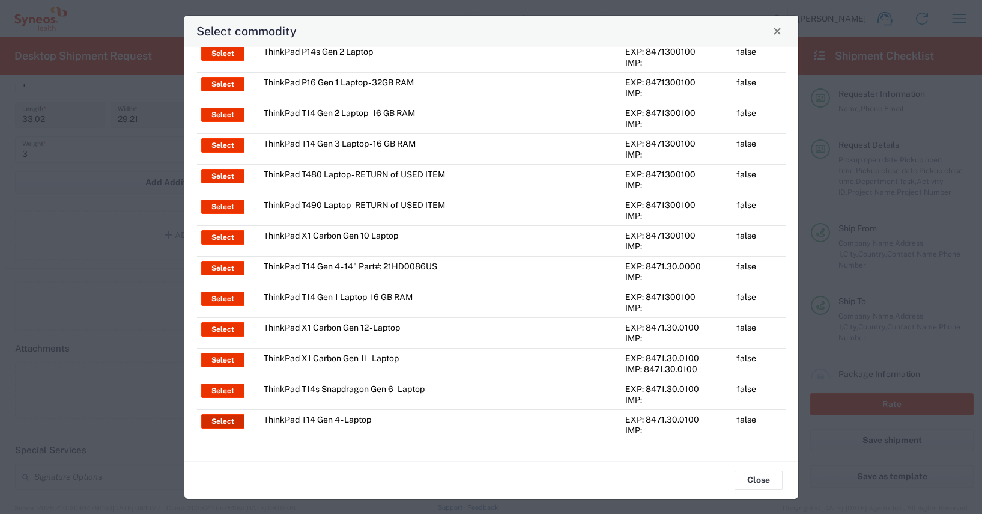
click at [219, 422] on button "Select" at bounding box center [222, 421] width 43 height 14
type input "ThinkPad T14 Gen 4 - Laptop"
type textarea "Laptop"
type input "[GEOGRAPHIC_DATA]"
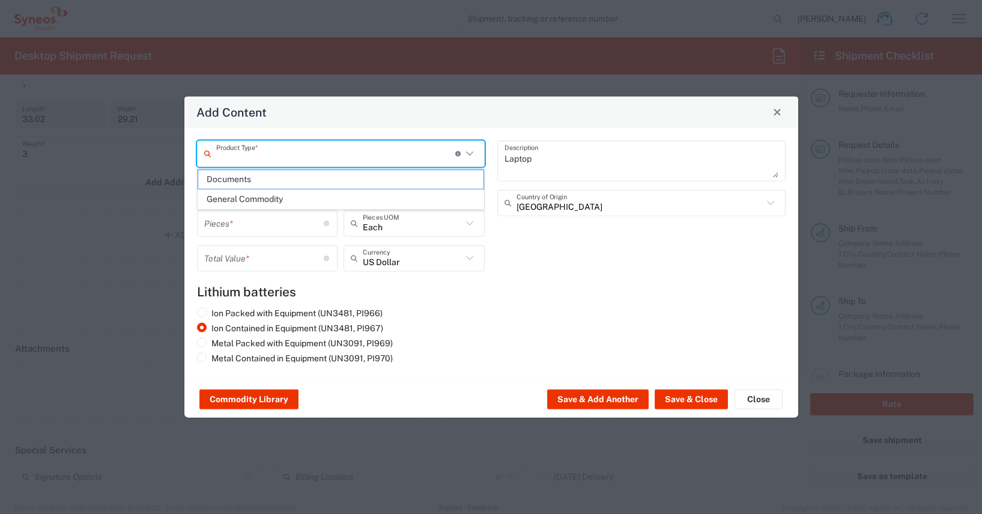
click at [219, 157] on input "text" at bounding box center [335, 153] width 239 height 21
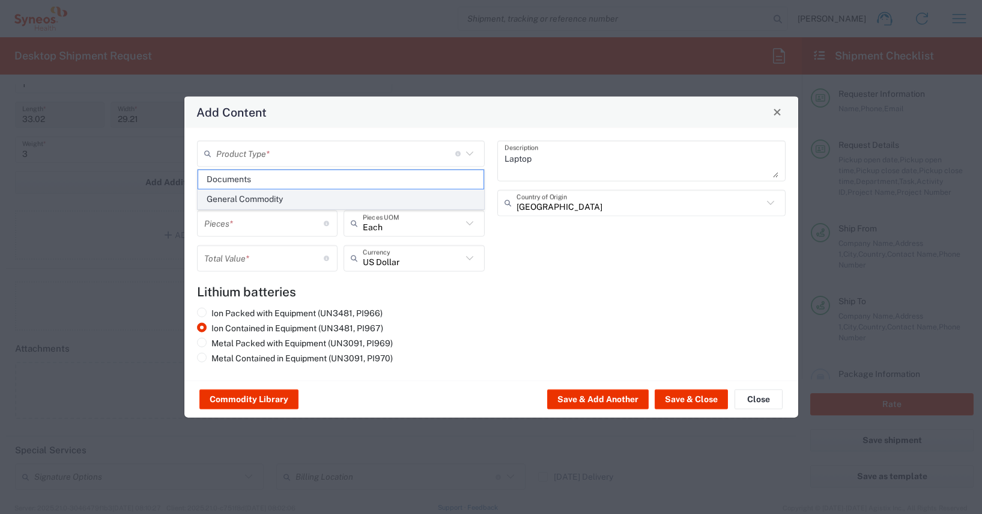
click at [234, 197] on span "General Commodity" at bounding box center [341, 199] width 286 height 19
type input "General Commodity"
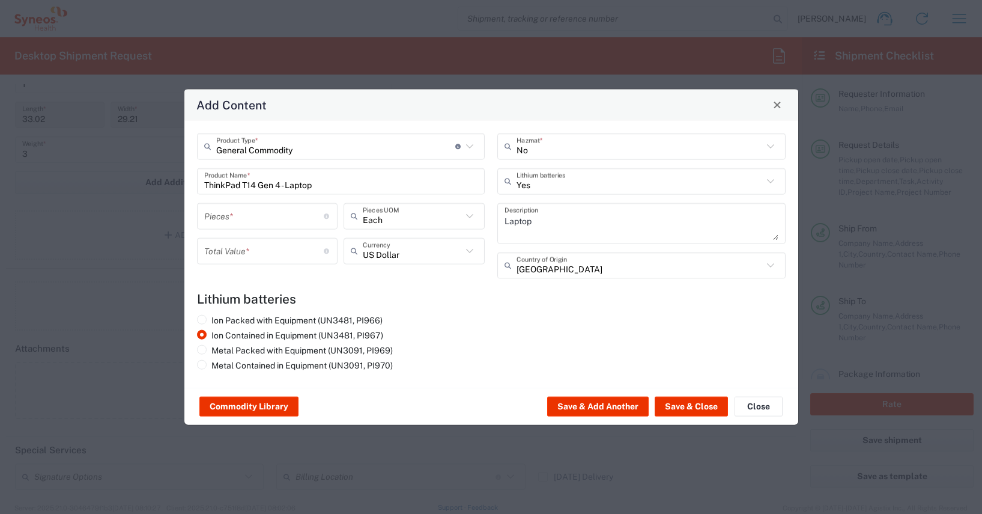
click at [216, 219] on input "number" at bounding box center [264, 215] width 120 height 21
type input "1"
click at [208, 254] on input "number" at bounding box center [264, 250] width 120 height 21
type input "900"
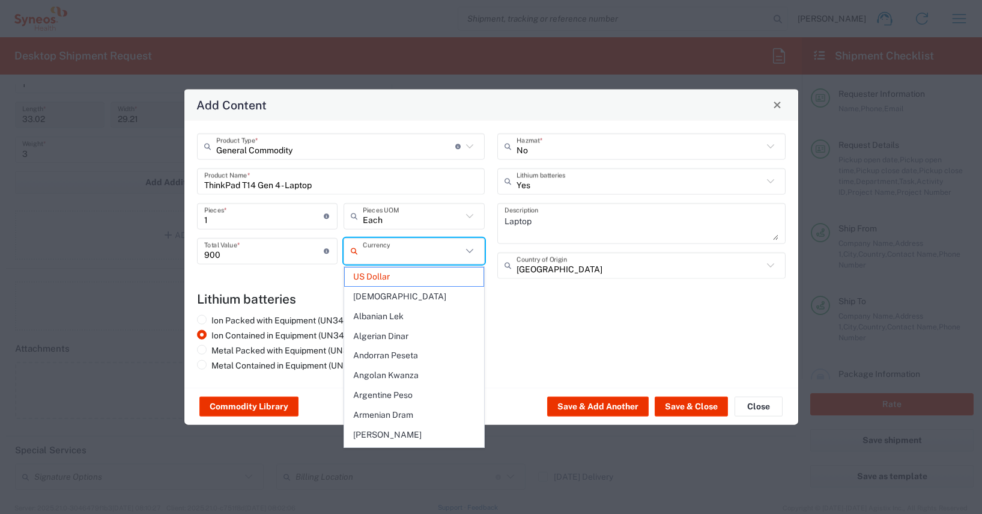
click at [365, 255] on input "text" at bounding box center [412, 250] width 99 height 21
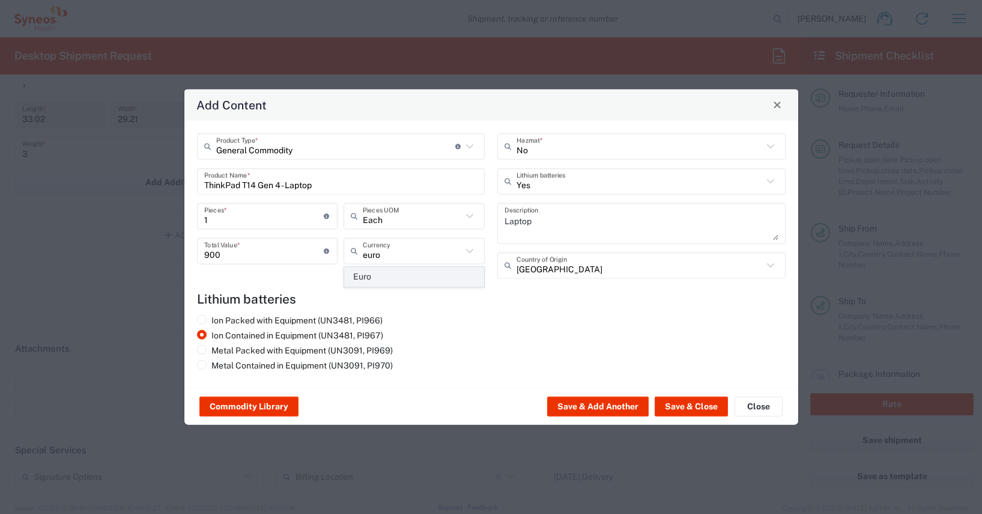
click at [371, 276] on span "Euro" at bounding box center [414, 276] width 139 height 19
type input "Euro"
click at [687, 407] on button "Save & Close" at bounding box center [691, 405] width 73 height 19
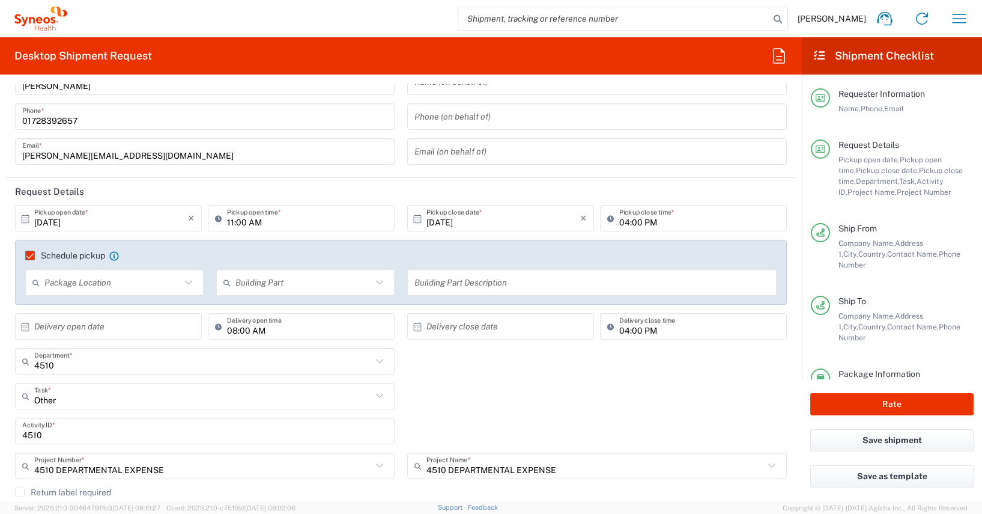
scroll to position [0, 0]
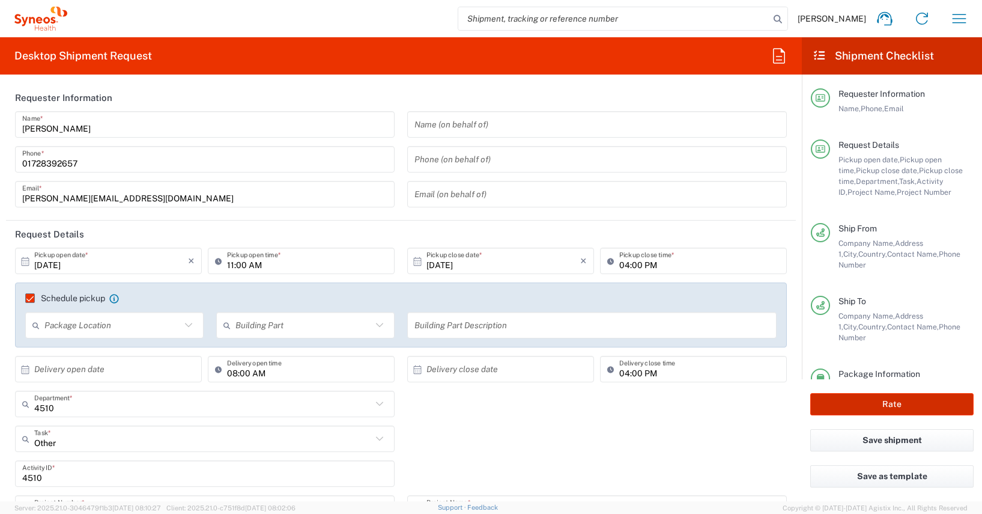
click at [891, 404] on button "Rate" at bounding box center [891, 404] width 163 height 22
type input "4510 DEPARTMENTAL EXPENSE"
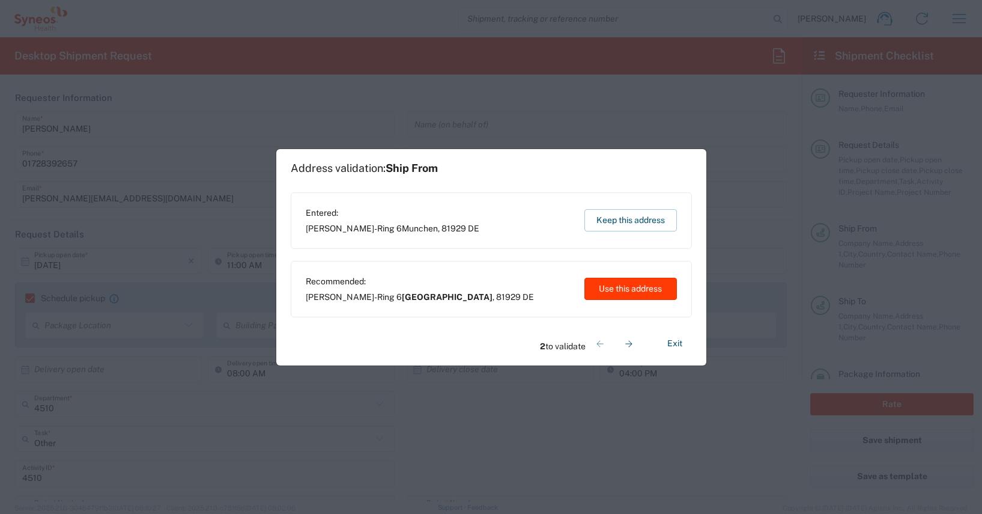
click at [633, 288] on button "Use this address" at bounding box center [631, 289] width 93 height 22
type input "[GEOGRAPHIC_DATA]"
type input "Eltville am Rhein"
type input "[GEOGRAPHIC_DATA]"
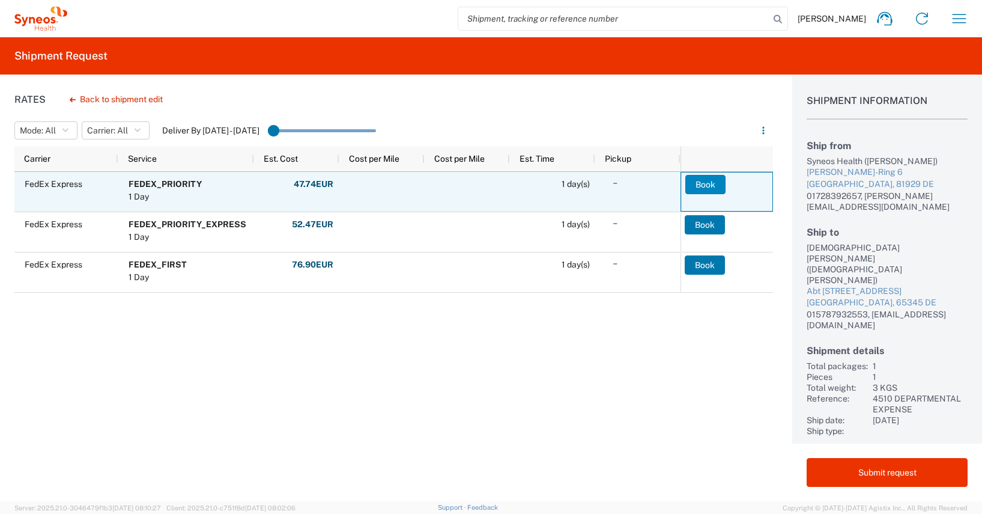
click at [710, 182] on button "Book" at bounding box center [705, 184] width 40 height 19
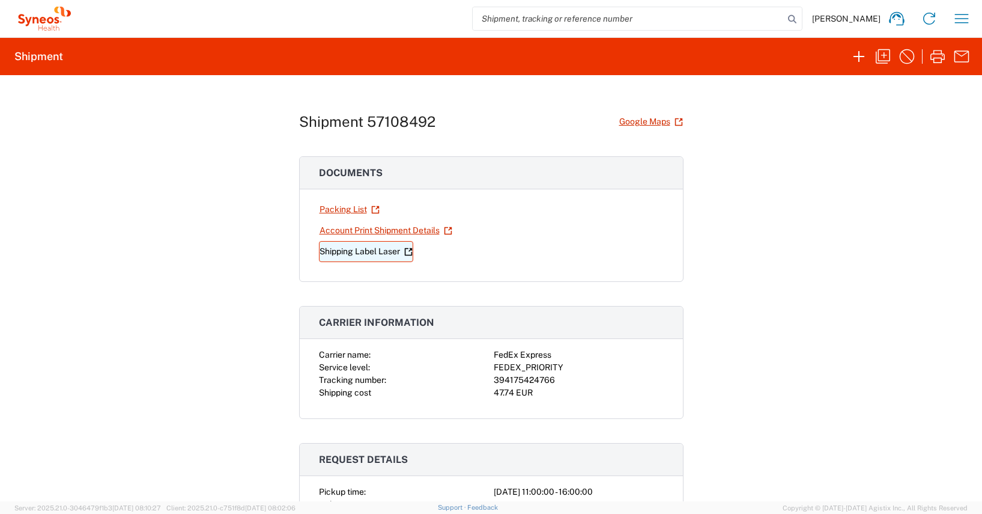
click at [363, 252] on link "Shipping Label Laser" at bounding box center [366, 251] width 94 height 21
